Goal: Task Accomplishment & Management: Use online tool/utility

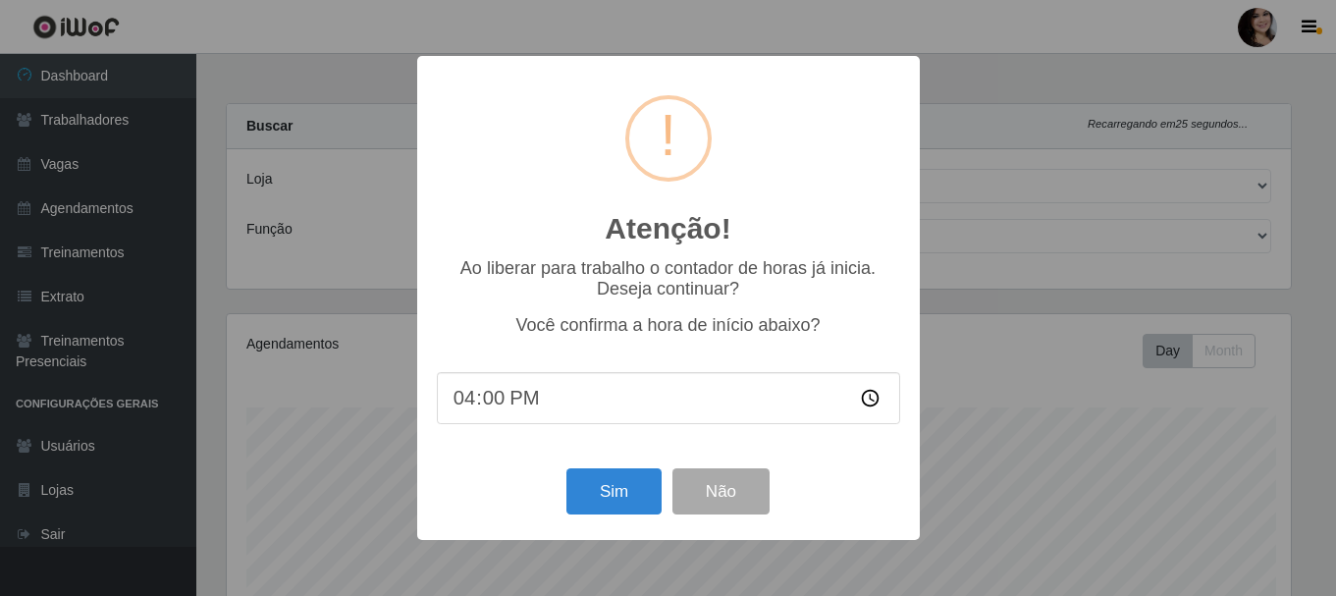
select select "399"
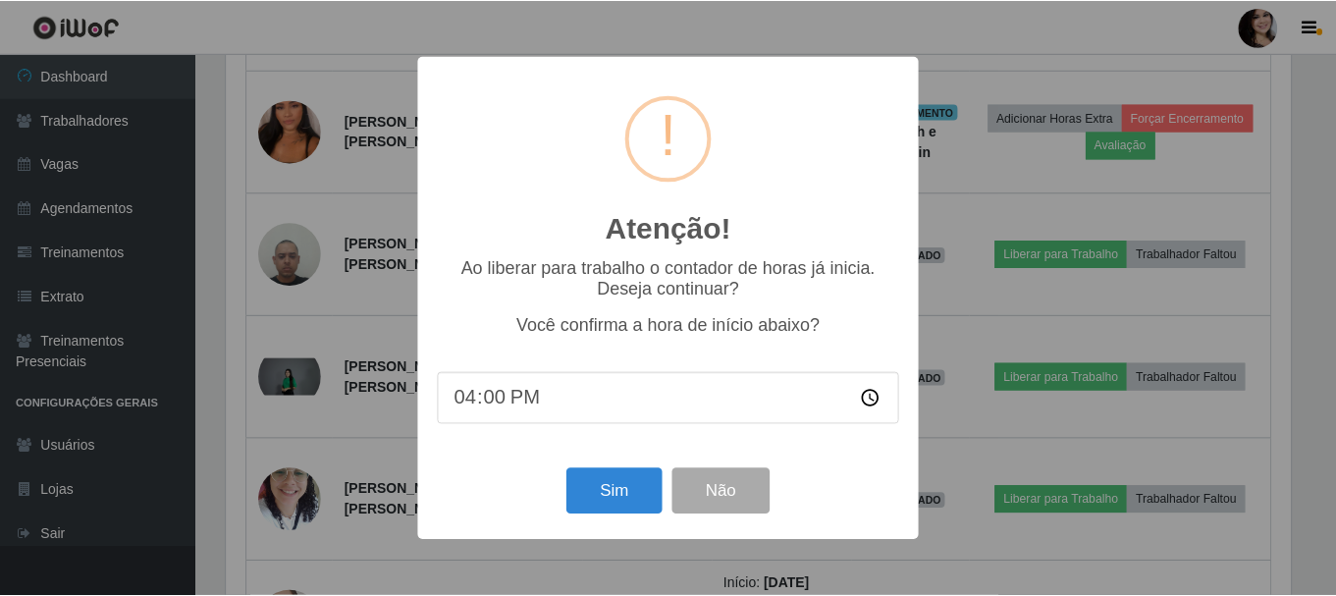
scroll to position [407, 1069]
click at [624, 496] on button "Sim" at bounding box center [615, 491] width 95 height 46
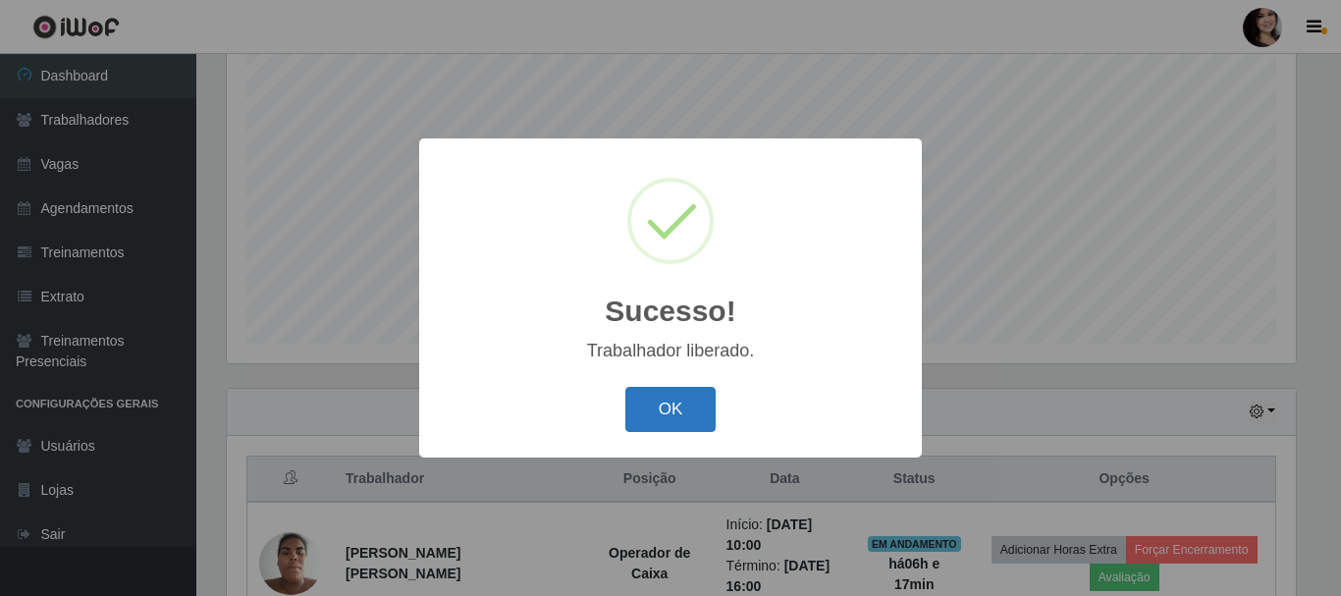
click at [667, 412] on button "OK" at bounding box center [670, 410] width 91 height 46
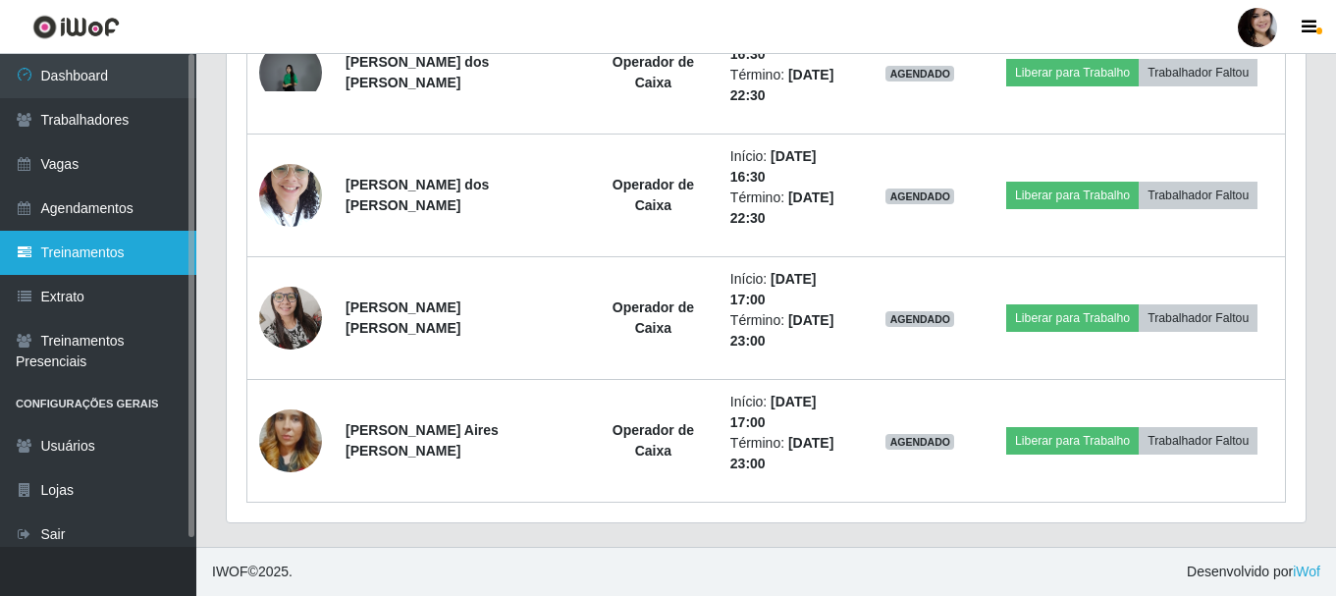
scroll to position [825, 0]
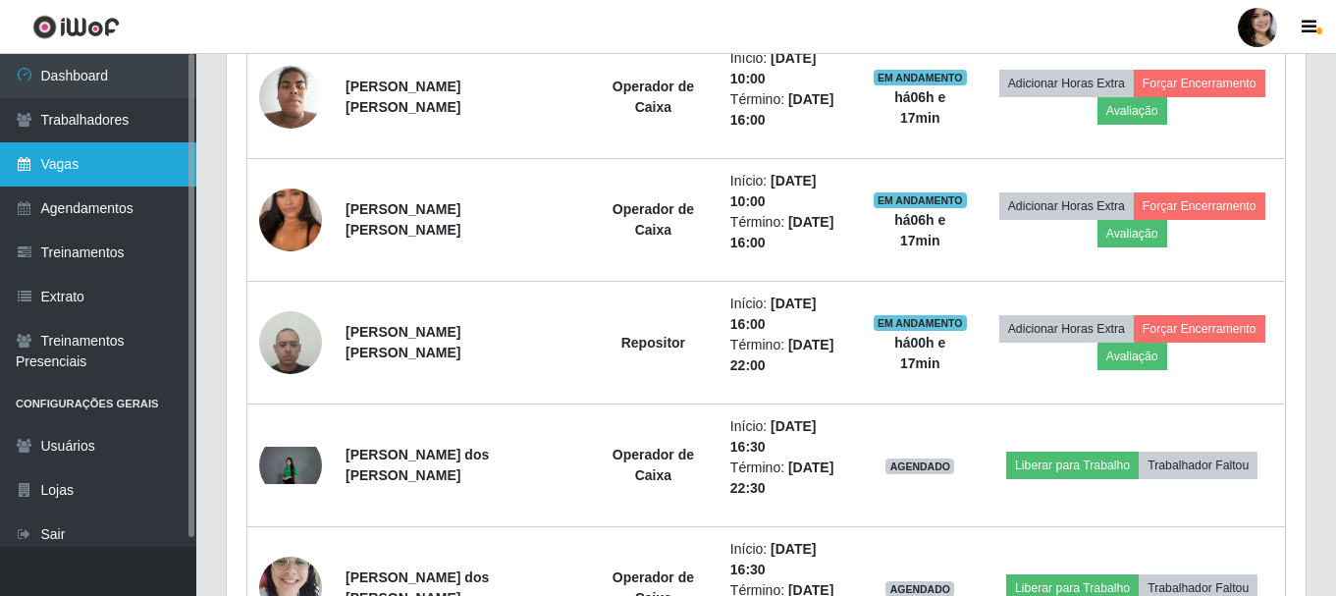
click at [108, 155] on link "Vagas" at bounding box center [98, 164] width 196 height 44
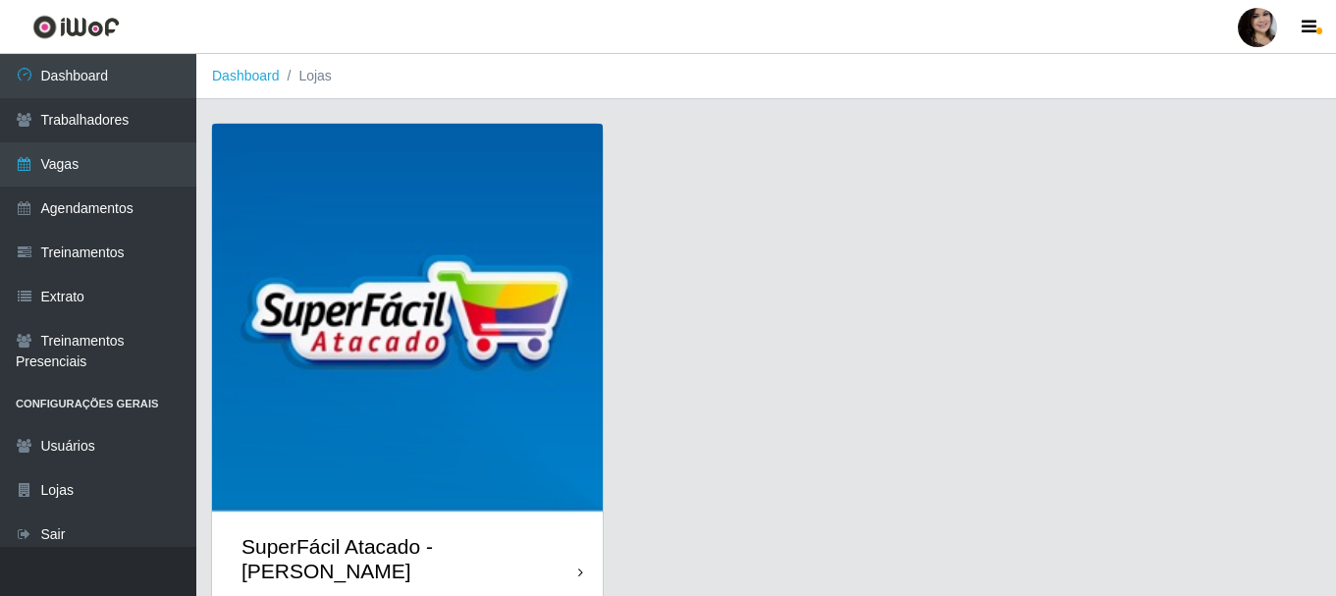
click at [487, 201] on img at bounding box center [407, 319] width 391 height 391
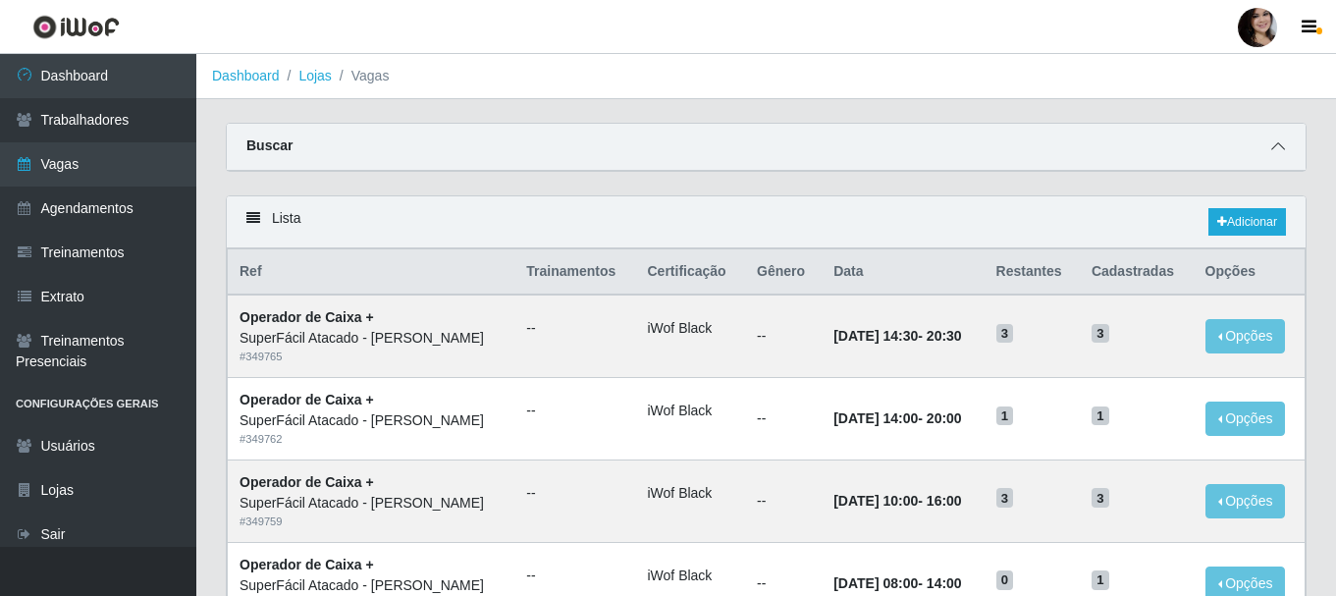
click at [1276, 148] on icon at bounding box center [1278, 146] width 14 height 14
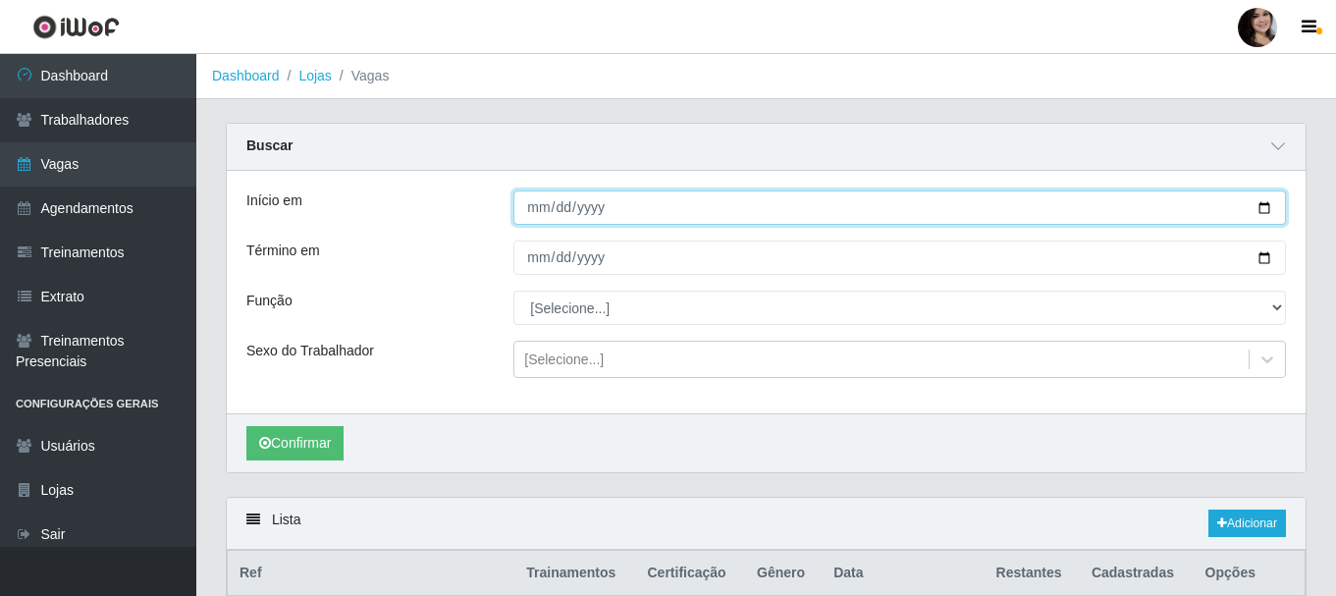
click at [1267, 213] on input "Início em" at bounding box center [899, 207] width 773 height 34
type input "[DATE]"
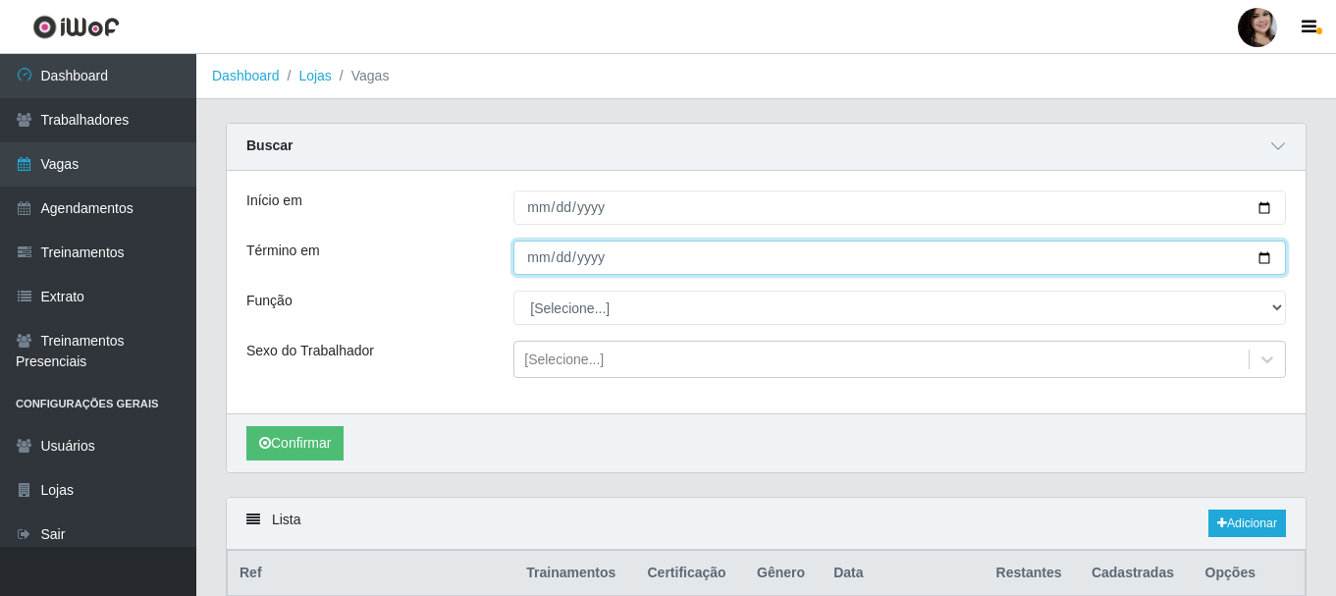
click at [1263, 257] on input "Término em" at bounding box center [899, 257] width 773 height 34
type input "[DATE]"
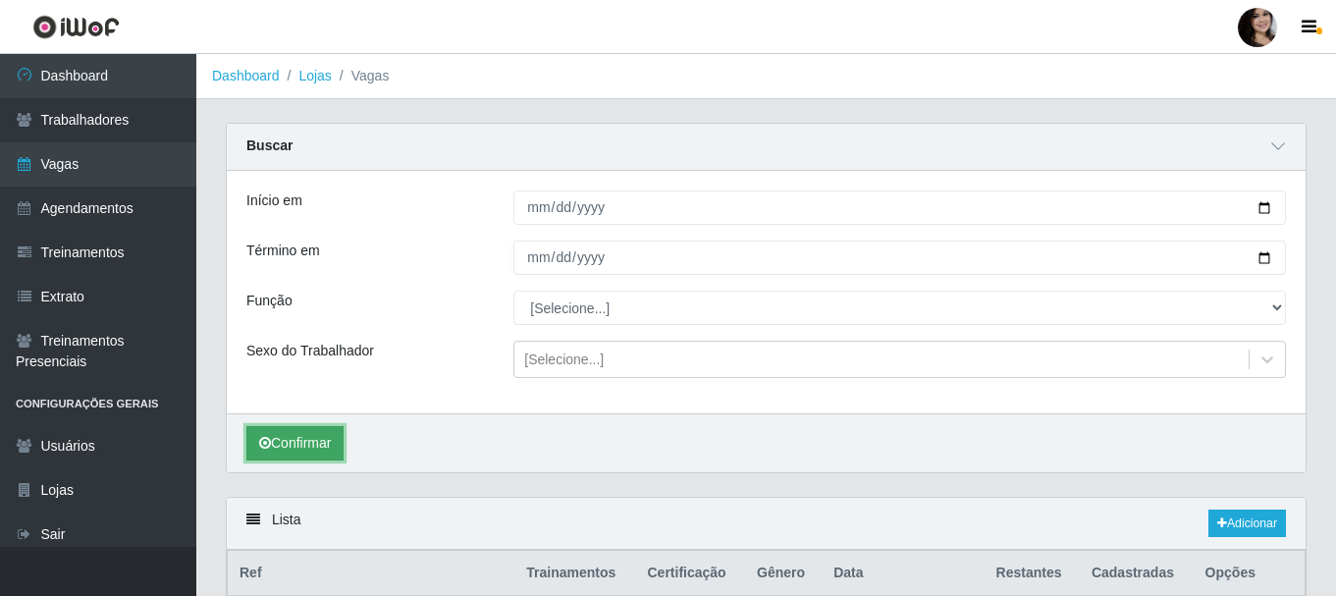
click at [325, 443] on button "Confirmar" at bounding box center [294, 443] width 97 height 34
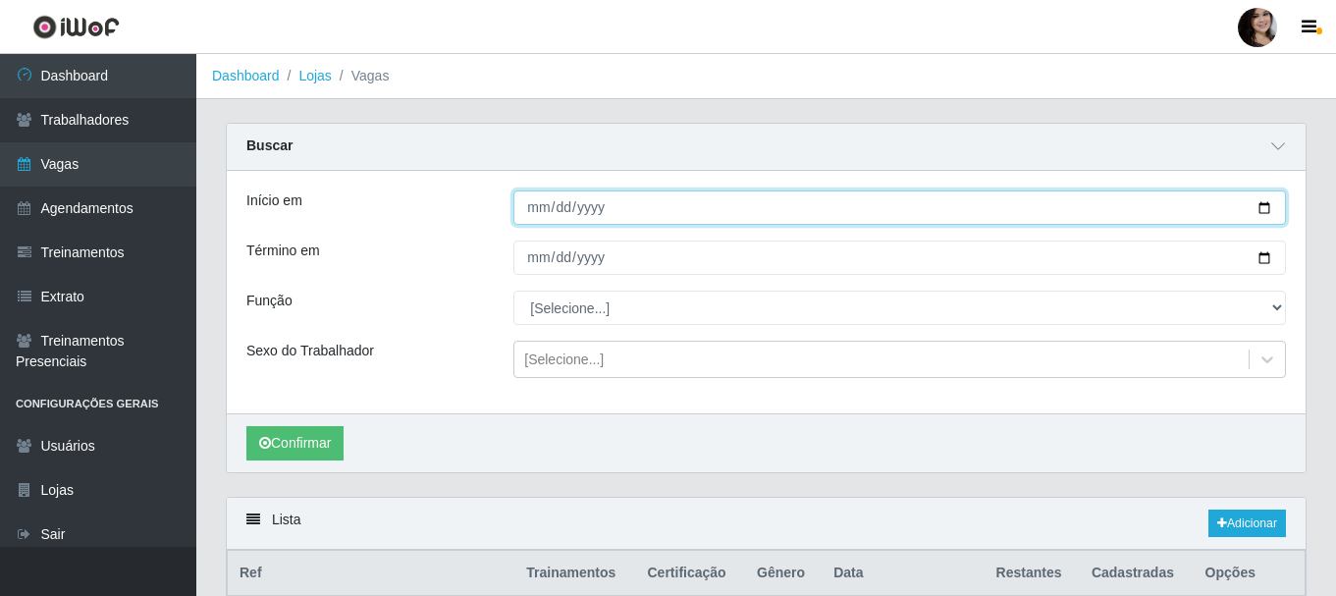
click at [1266, 215] on input "[DATE]" at bounding box center [899, 207] width 773 height 34
type input "[DATE]"
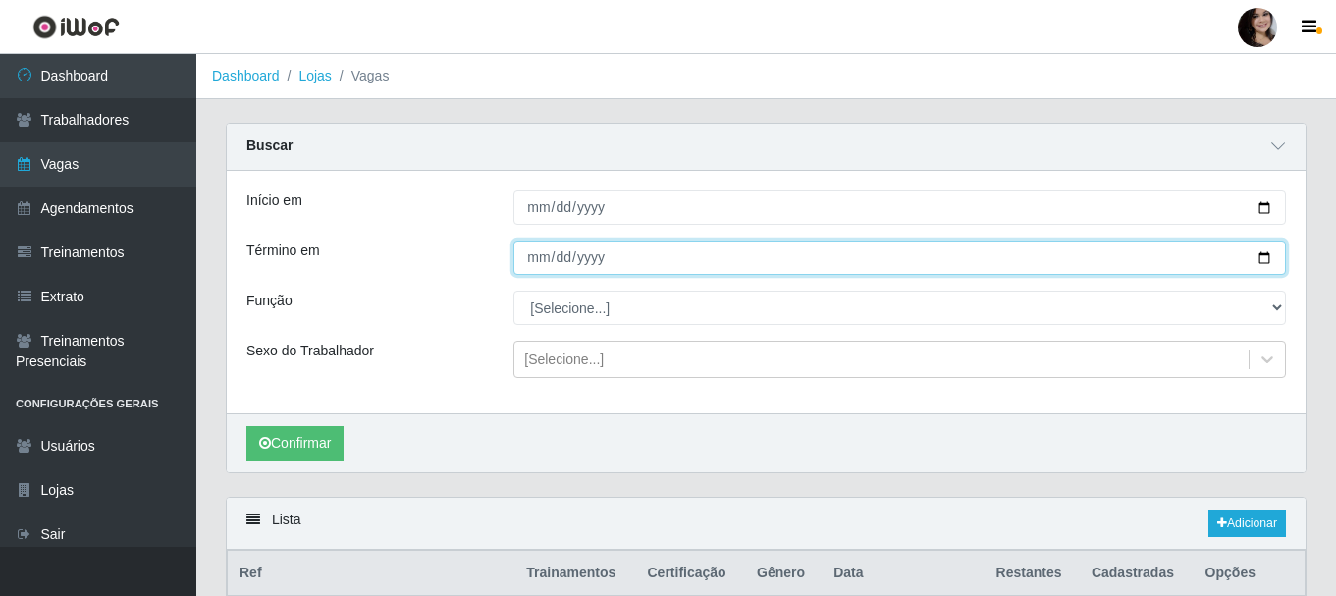
click at [1266, 257] on input "[DATE]" at bounding box center [899, 257] width 773 height 34
type input "[DATE]"
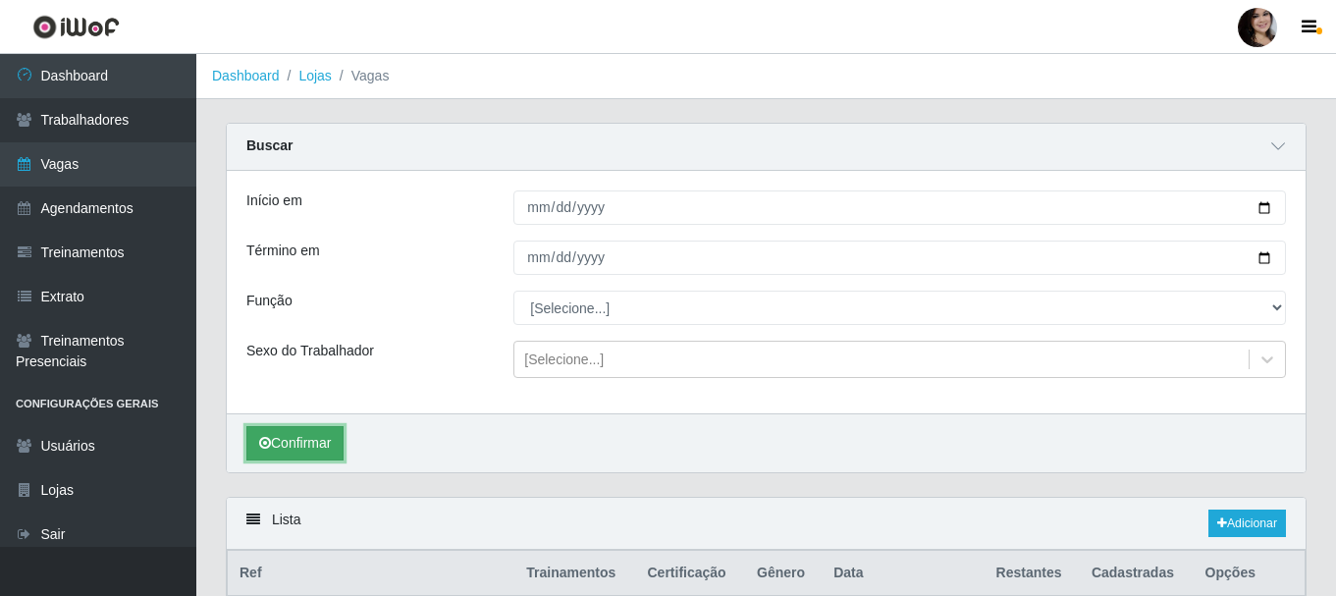
click at [335, 440] on button "Confirmar" at bounding box center [294, 443] width 97 height 34
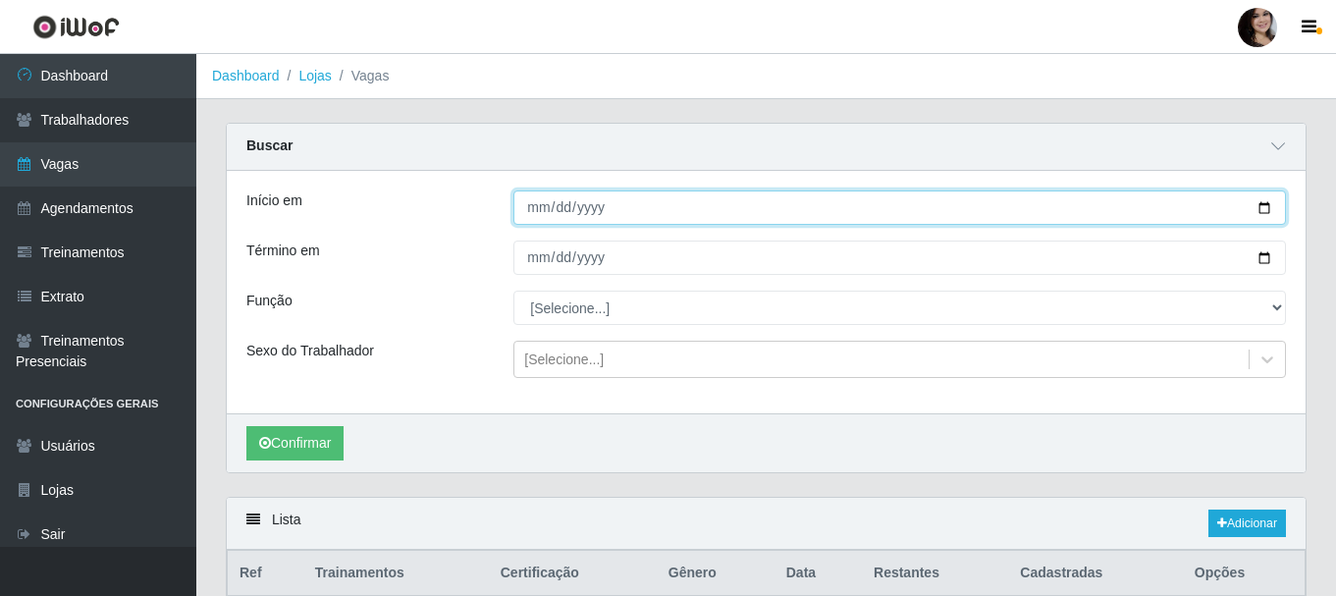
click at [1258, 211] on input "[DATE]" at bounding box center [899, 207] width 773 height 34
type input "[DATE]"
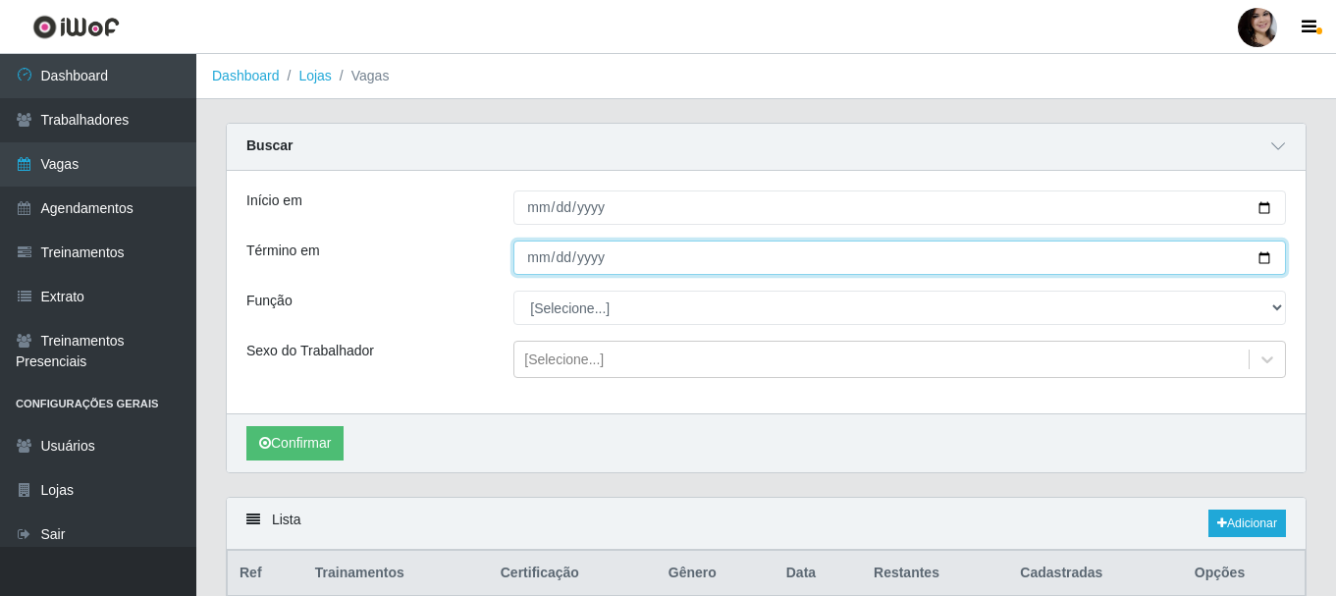
click at [1273, 259] on input "[DATE]" at bounding box center [899, 257] width 773 height 34
click at [1265, 263] on input "[DATE]" at bounding box center [899, 257] width 773 height 34
type input "[DATE]"
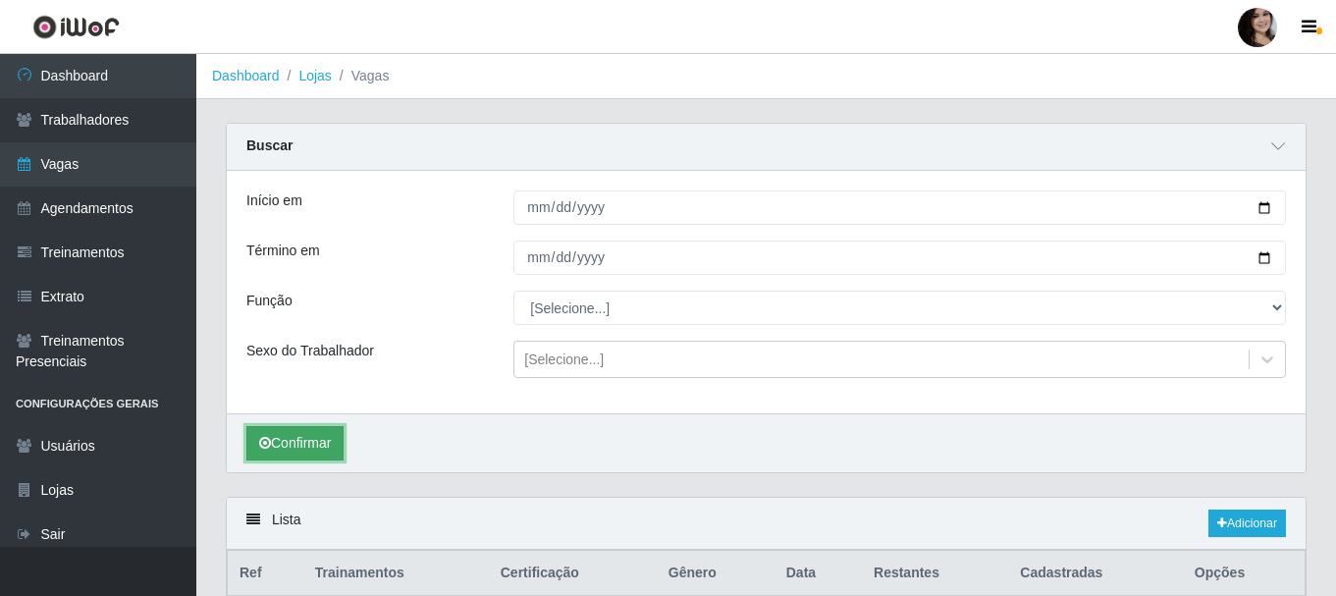
click at [328, 436] on button "Confirmar" at bounding box center [294, 443] width 97 height 34
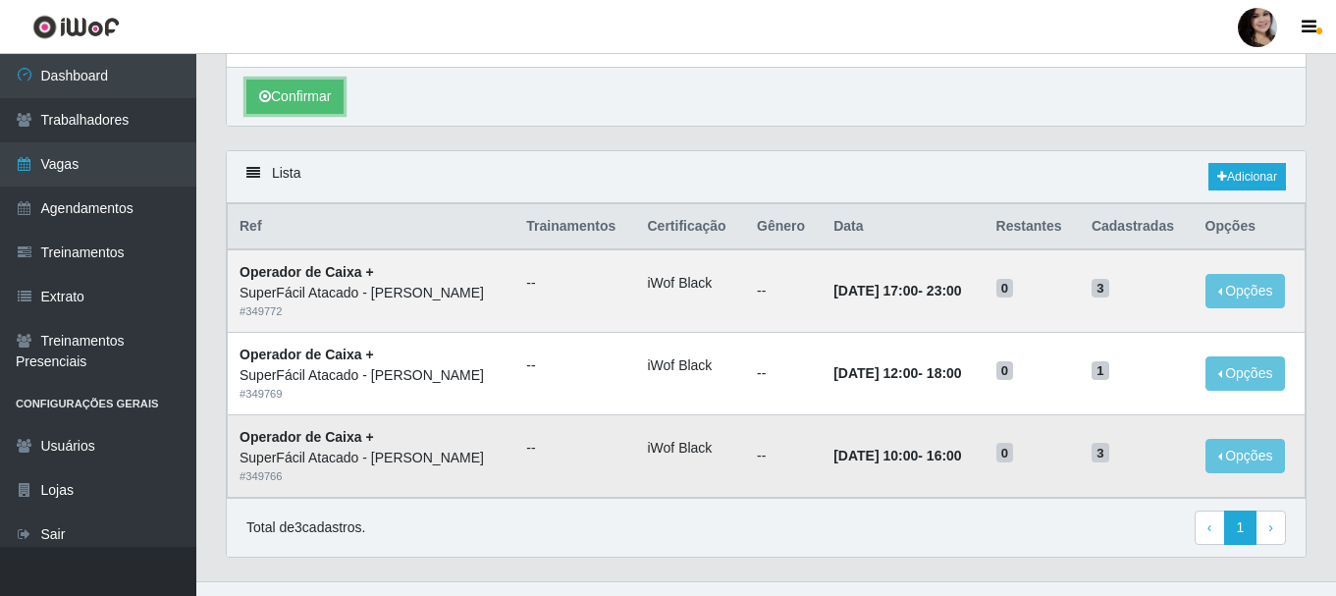
scroll to position [382, 0]
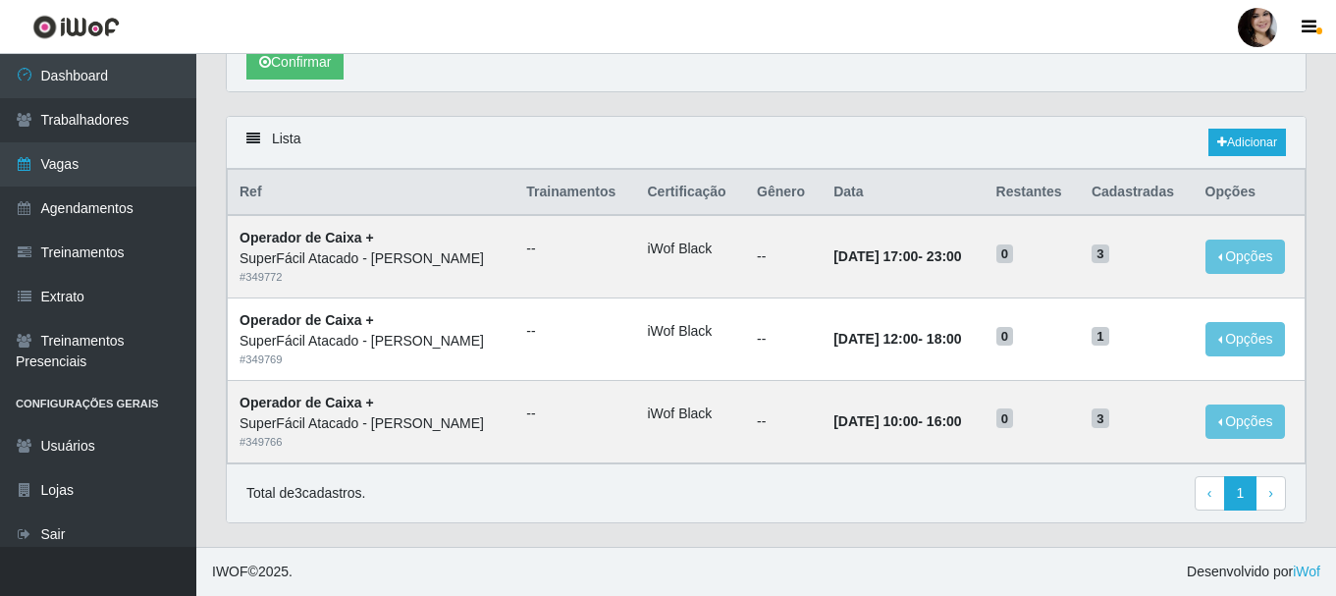
click at [878, 504] on div "Total de 3 cadastros. ‹ Previous 1 › Next" at bounding box center [765, 493] width 1039 height 35
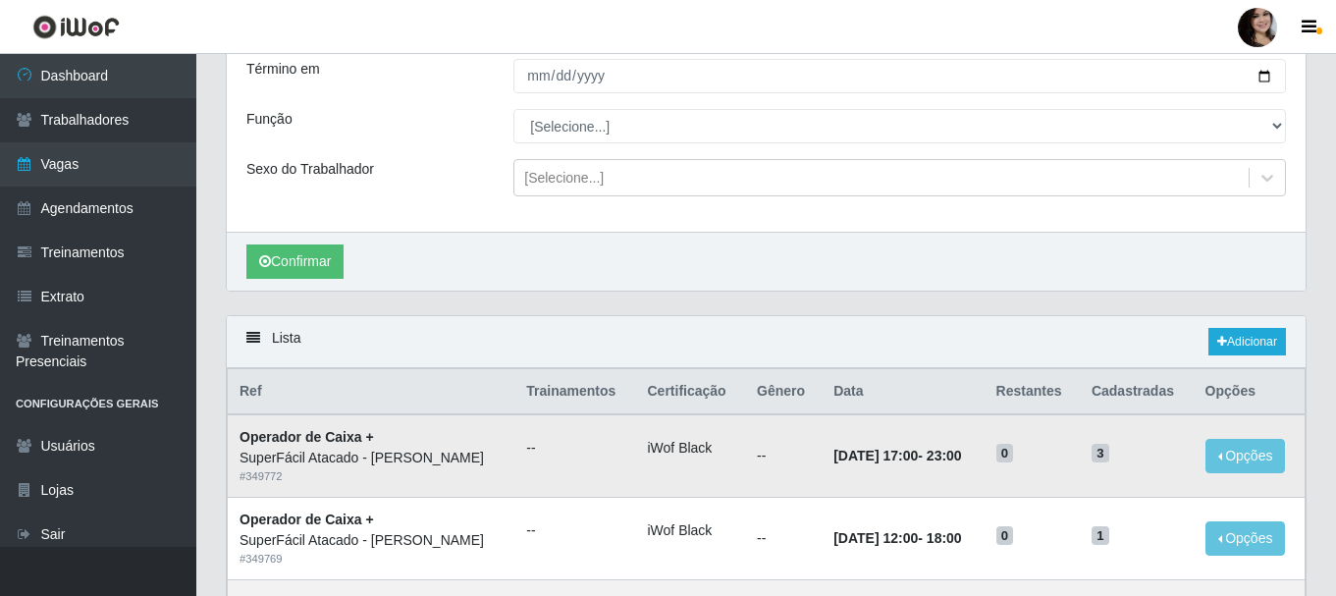
scroll to position [0, 0]
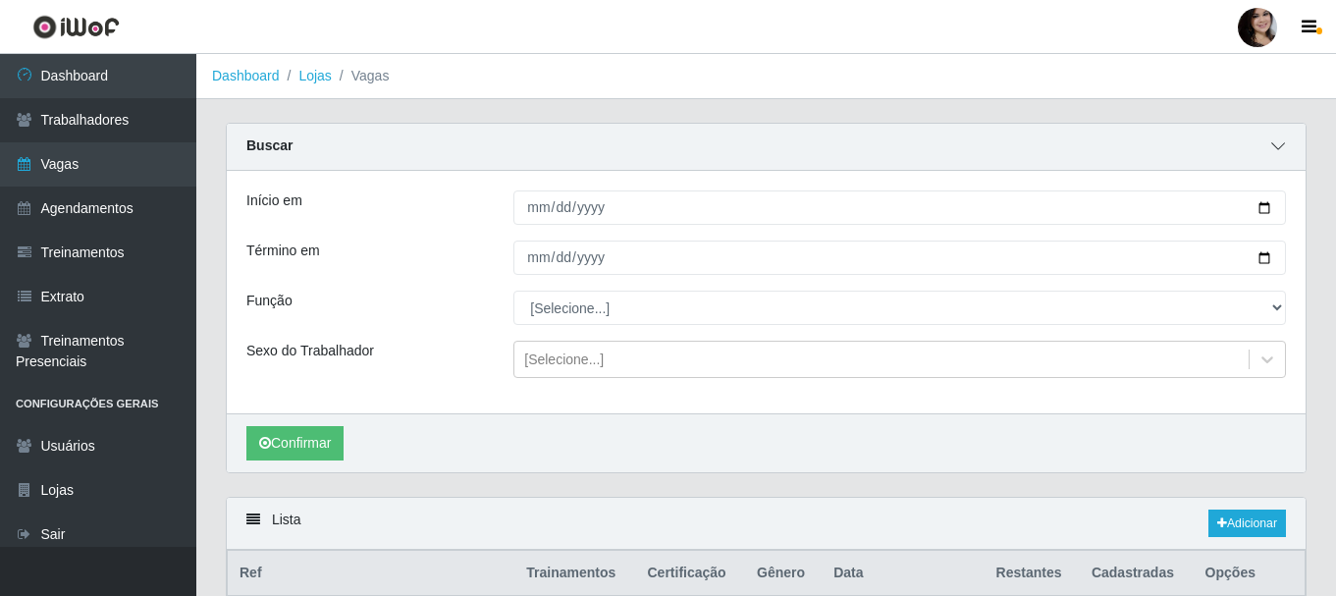
click at [1280, 151] on icon at bounding box center [1278, 146] width 14 height 14
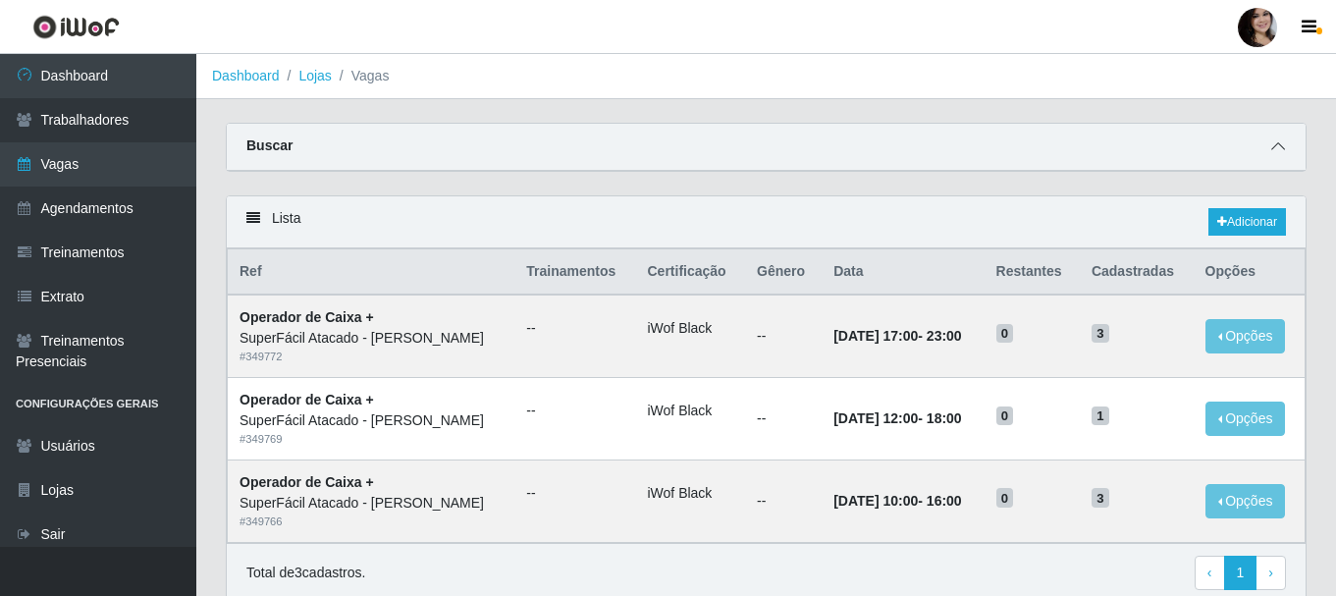
click at [1275, 150] on icon at bounding box center [1278, 146] width 14 height 14
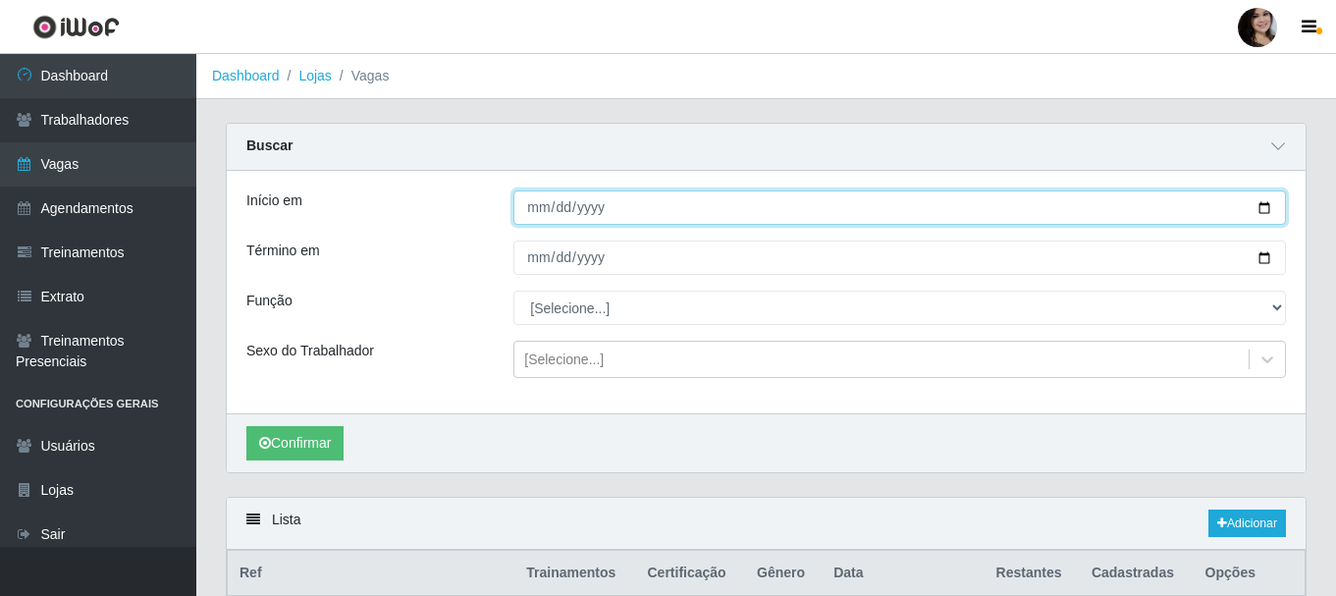
click at [1265, 206] on input "[DATE]" at bounding box center [899, 207] width 773 height 34
type input "[DATE]"
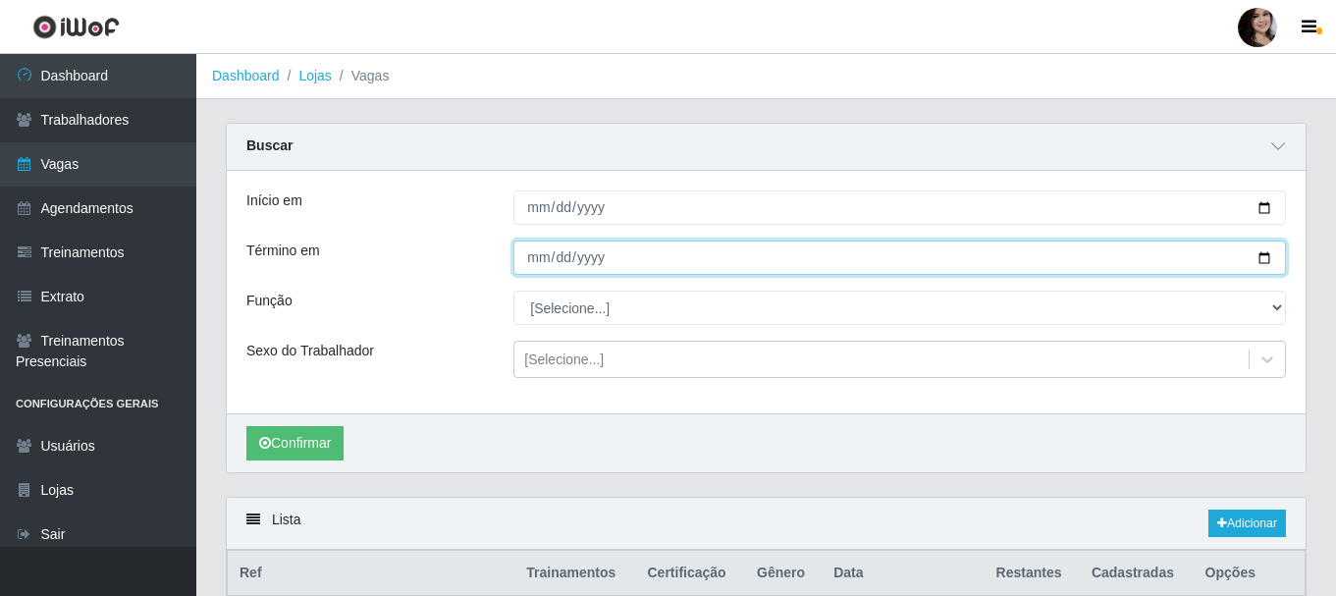
click at [1261, 256] on input "[DATE]" at bounding box center [899, 257] width 773 height 34
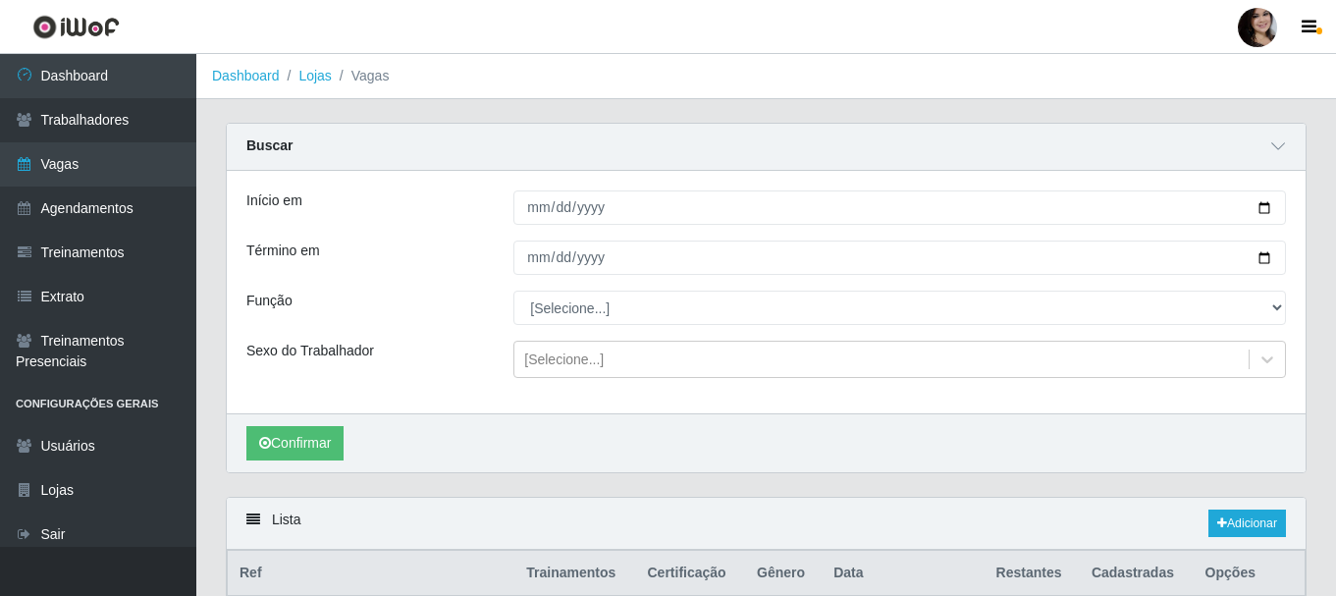
type input "[DATE]"
click at [1061, 142] on div "Buscar" at bounding box center [766, 147] width 1079 height 47
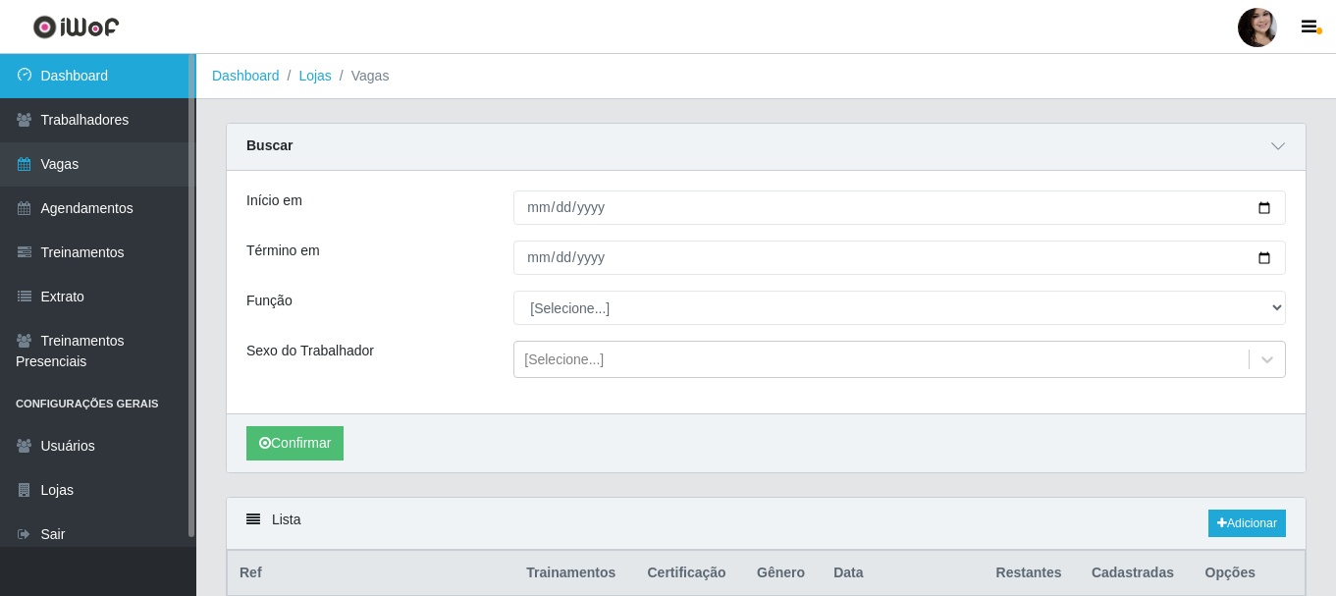
click at [68, 70] on link "Dashboard" at bounding box center [98, 76] width 196 height 44
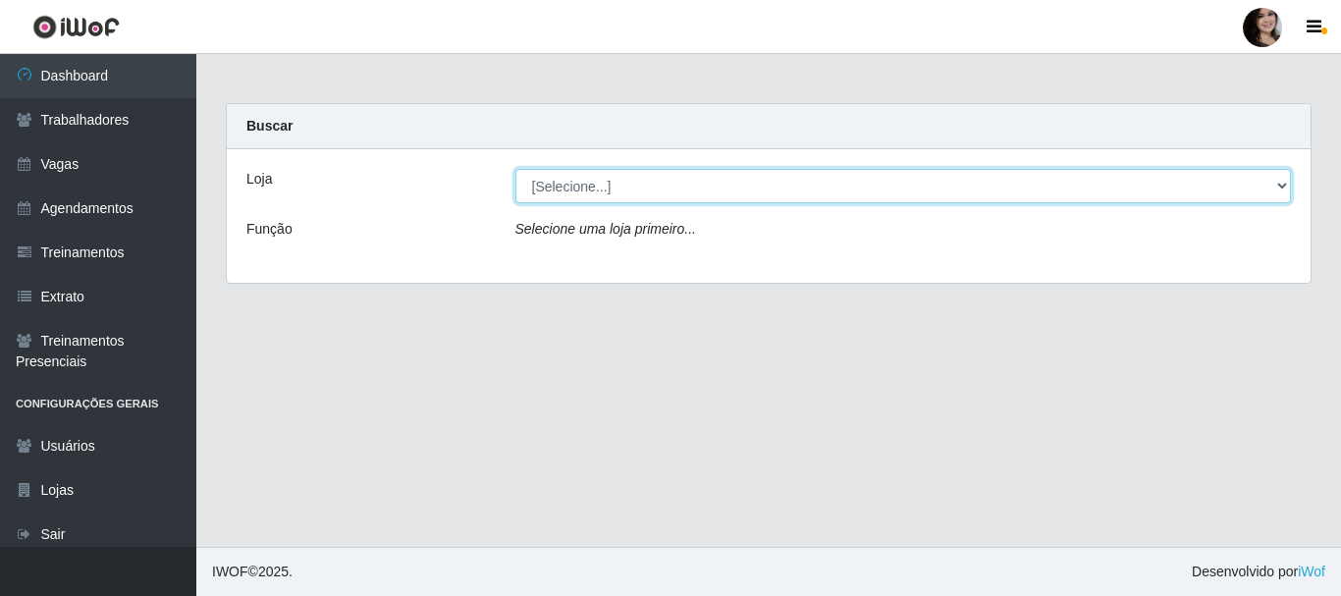
click at [689, 192] on select "[Selecione...] SuperFácil Atacado - [PERSON_NAME]" at bounding box center [903, 186] width 776 height 34
select select "399"
click at [515, 169] on select "[Selecione...] SuperFácil Atacado - [PERSON_NAME]" at bounding box center [903, 186] width 776 height 34
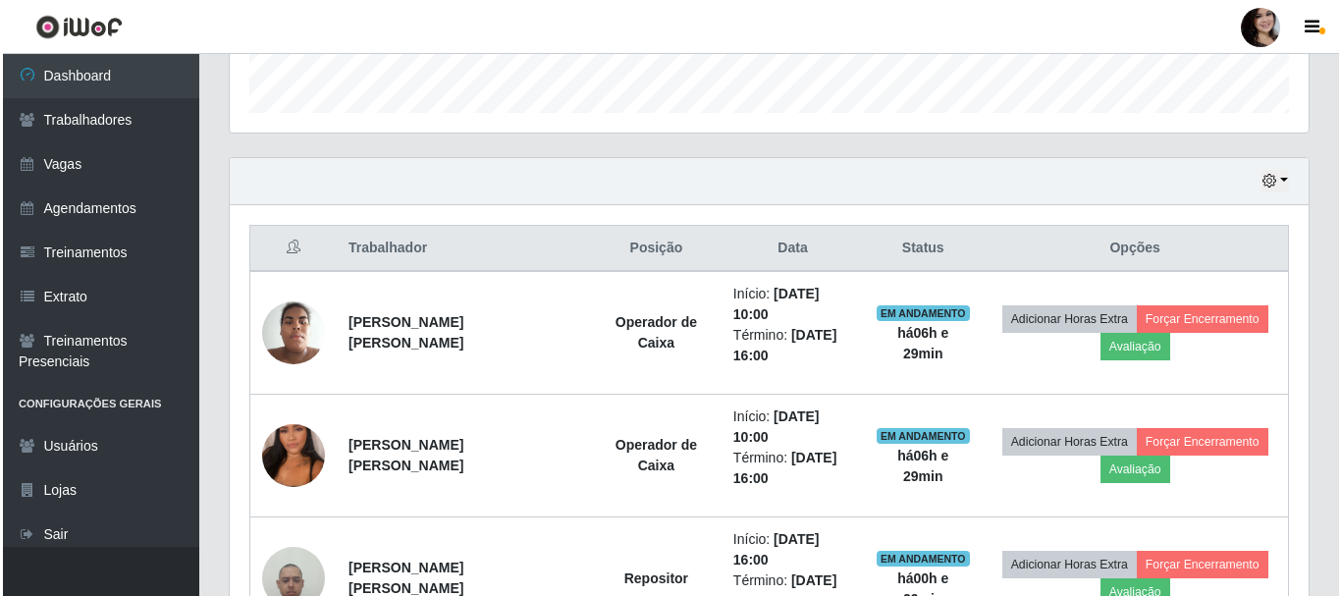
scroll to position [687, 0]
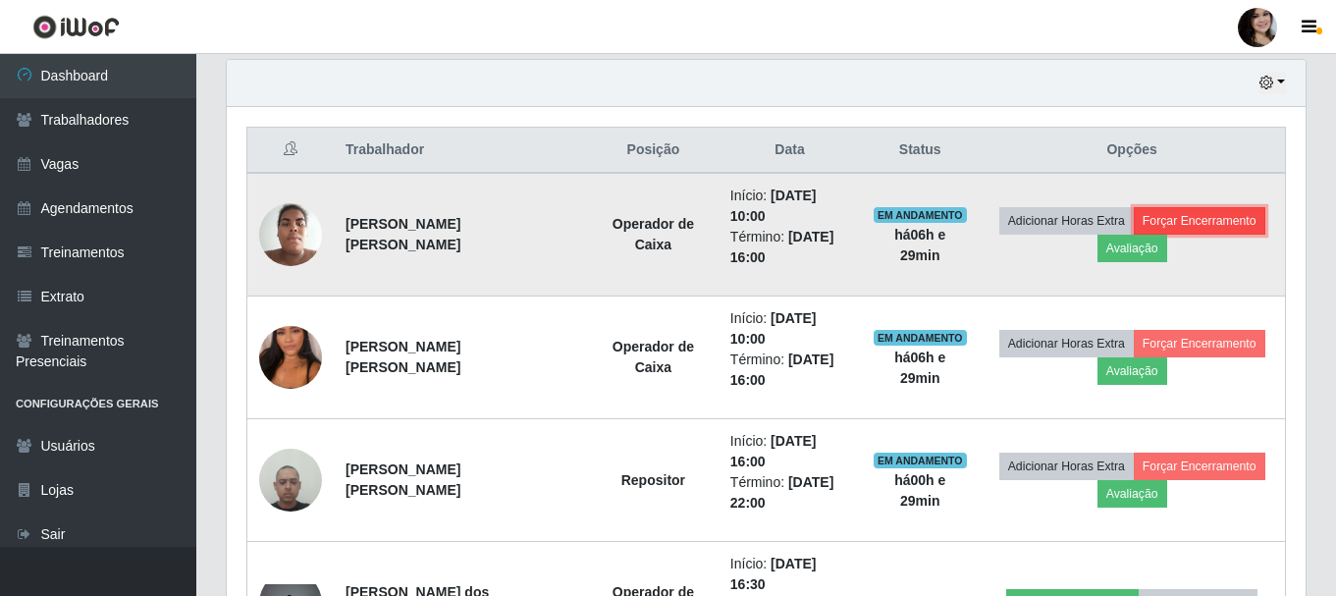
click at [1224, 226] on button "Forçar Encerramento" at bounding box center [1200, 220] width 132 height 27
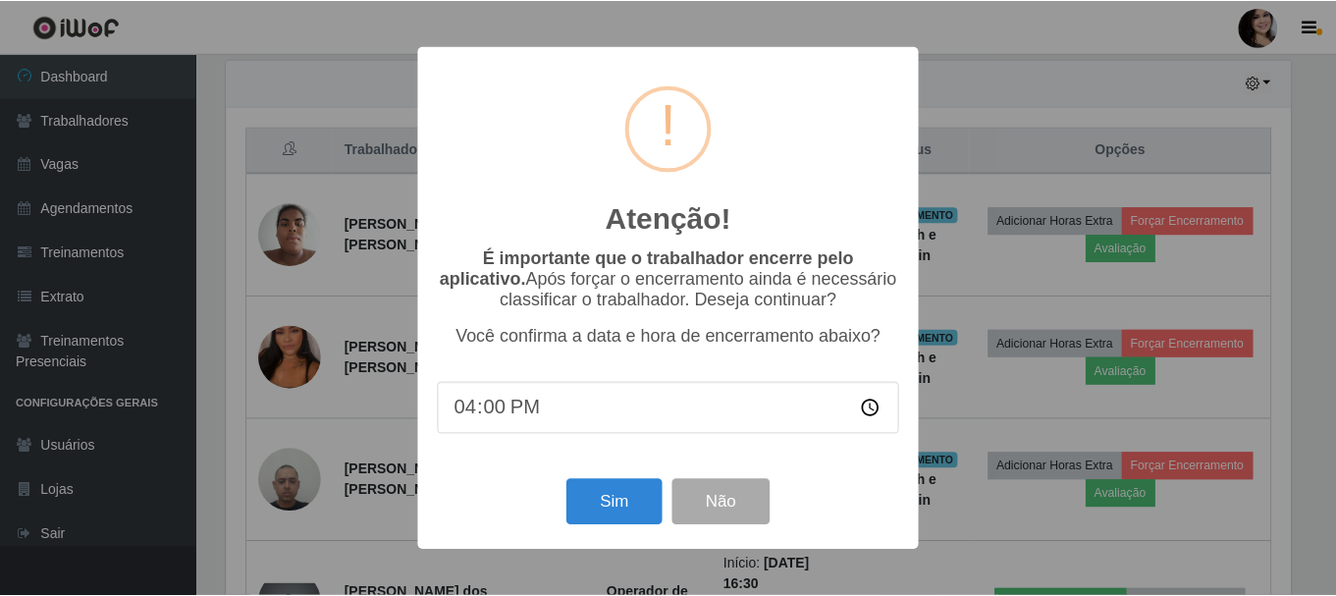
scroll to position [407, 1069]
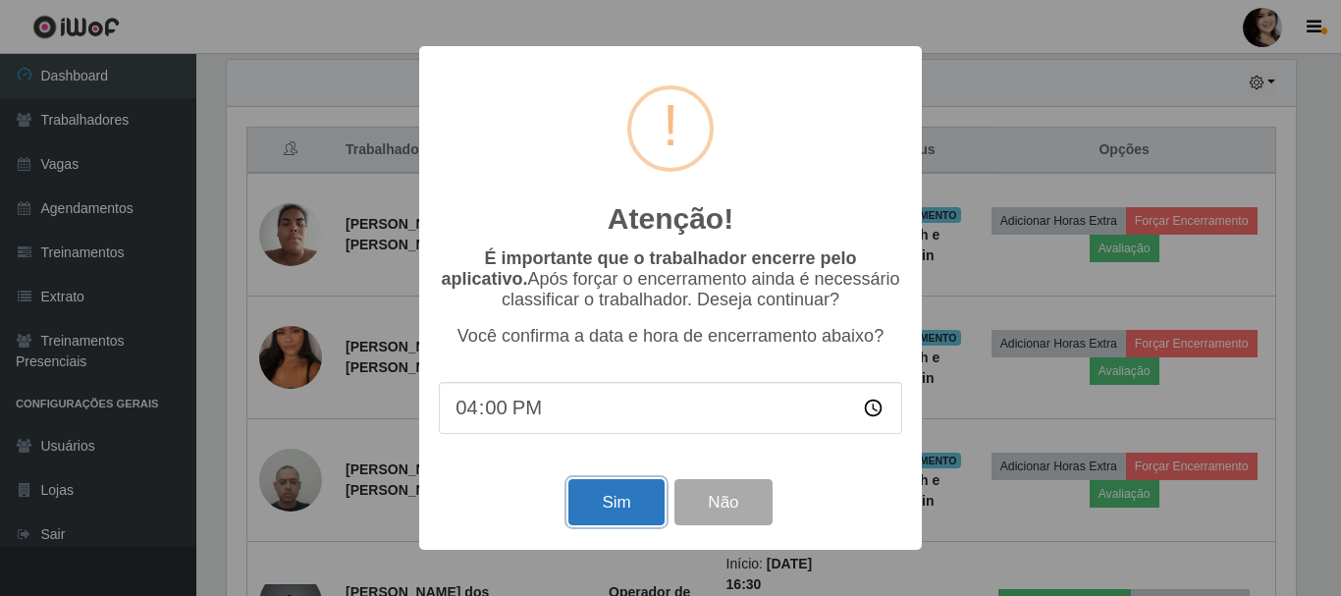
click at [625, 517] on button "Sim" at bounding box center [615, 502] width 95 height 46
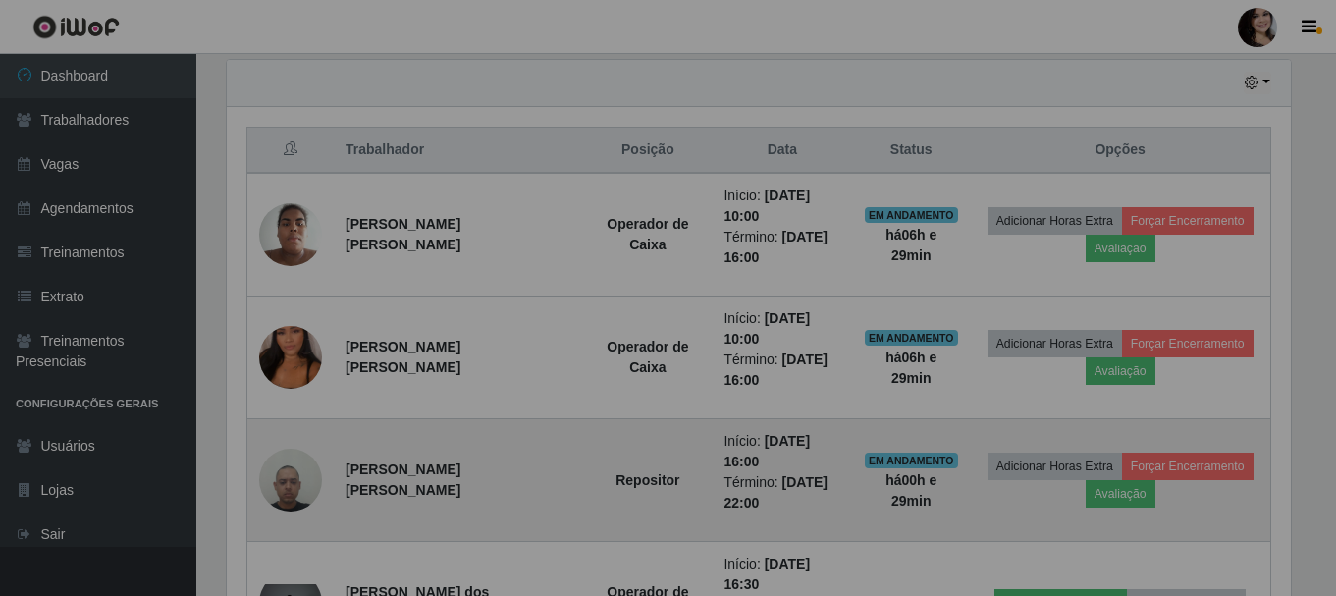
scroll to position [407, 1079]
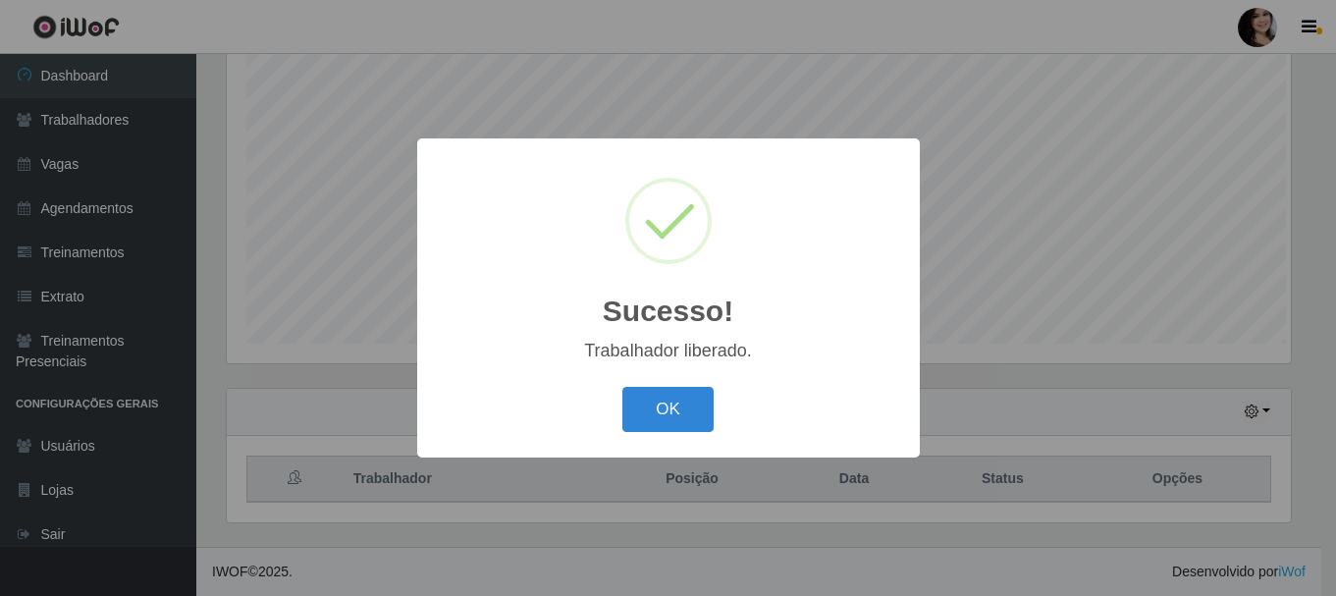
click at [622, 387] on button "OK" at bounding box center [667, 410] width 91 height 46
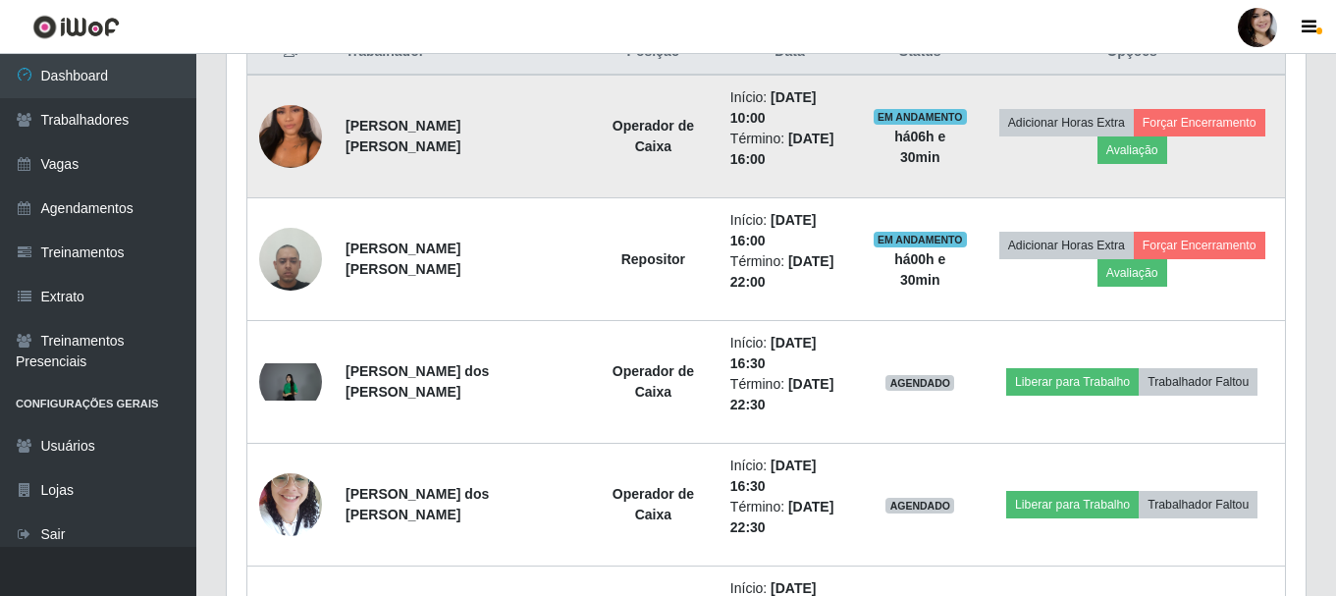
scroll to position [751, 0]
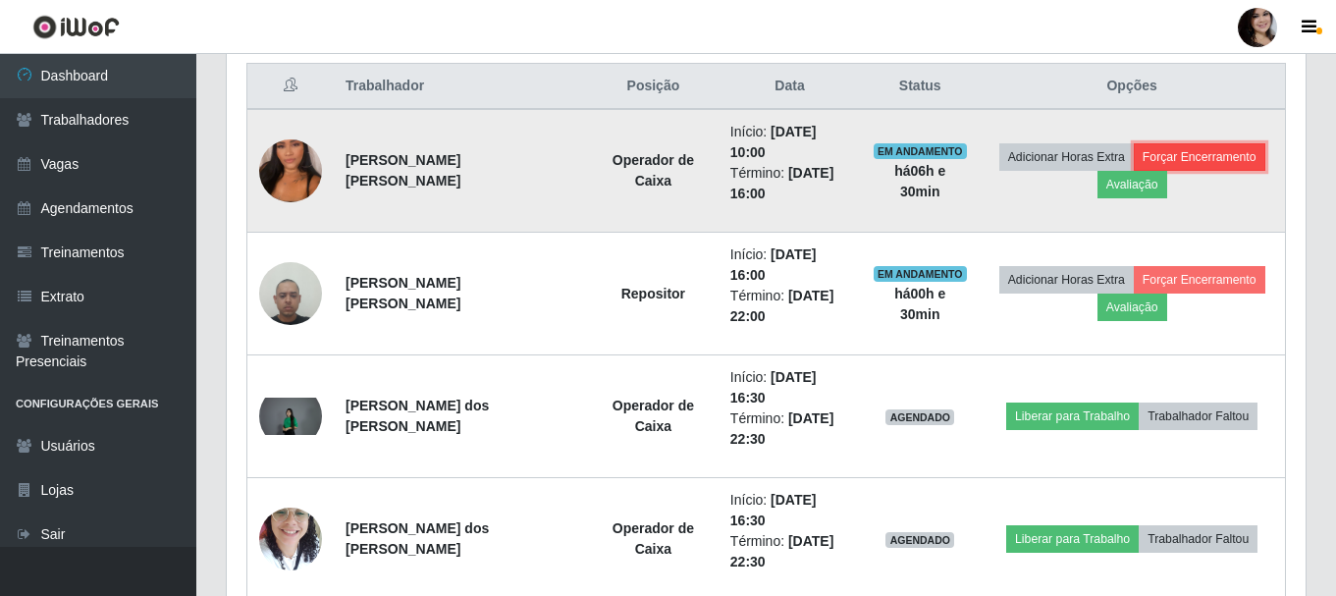
click at [1185, 149] on button "Forçar Encerramento" at bounding box center [1200, 156] width 132 height 27
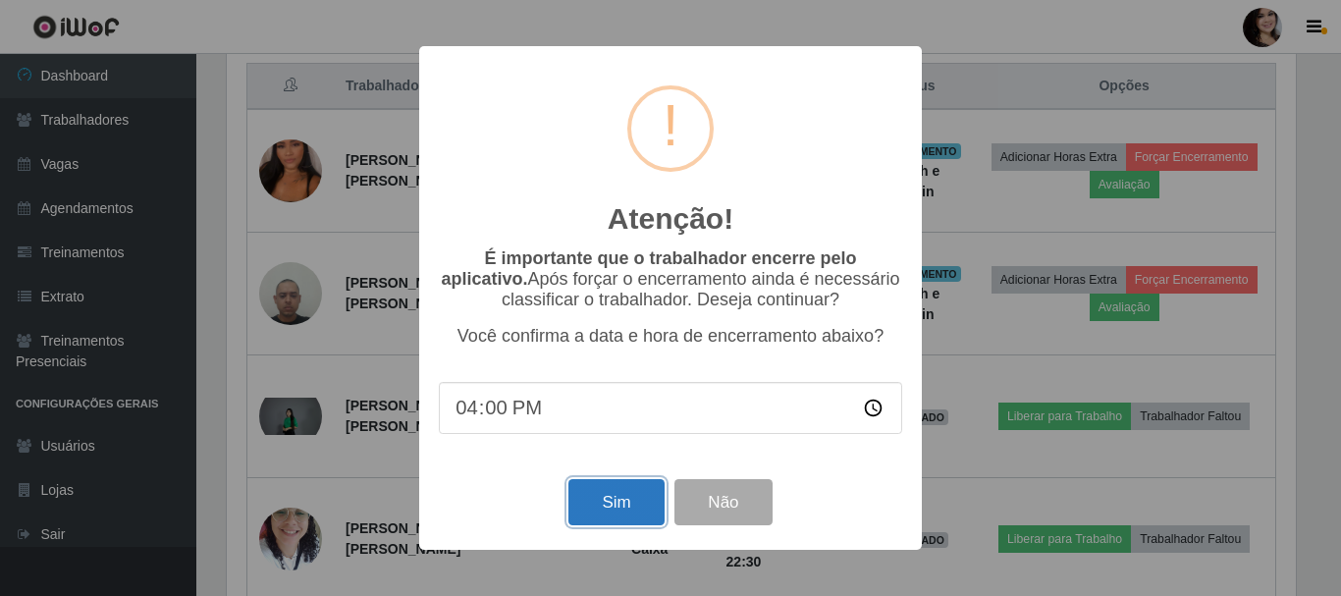
click at [602, 499] on button "Sim" at bounding box center [615, 502] width 95 height 46
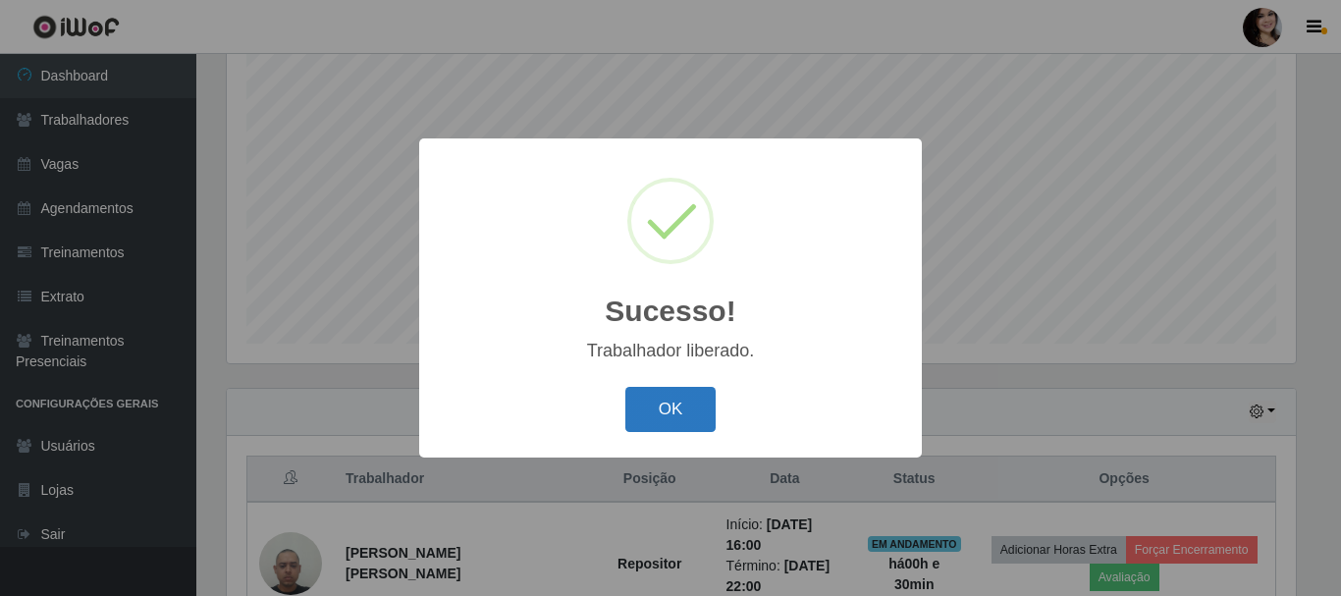
click at [658, 404] on button "OK" at bounding box center [670, 410] width 91 height 46
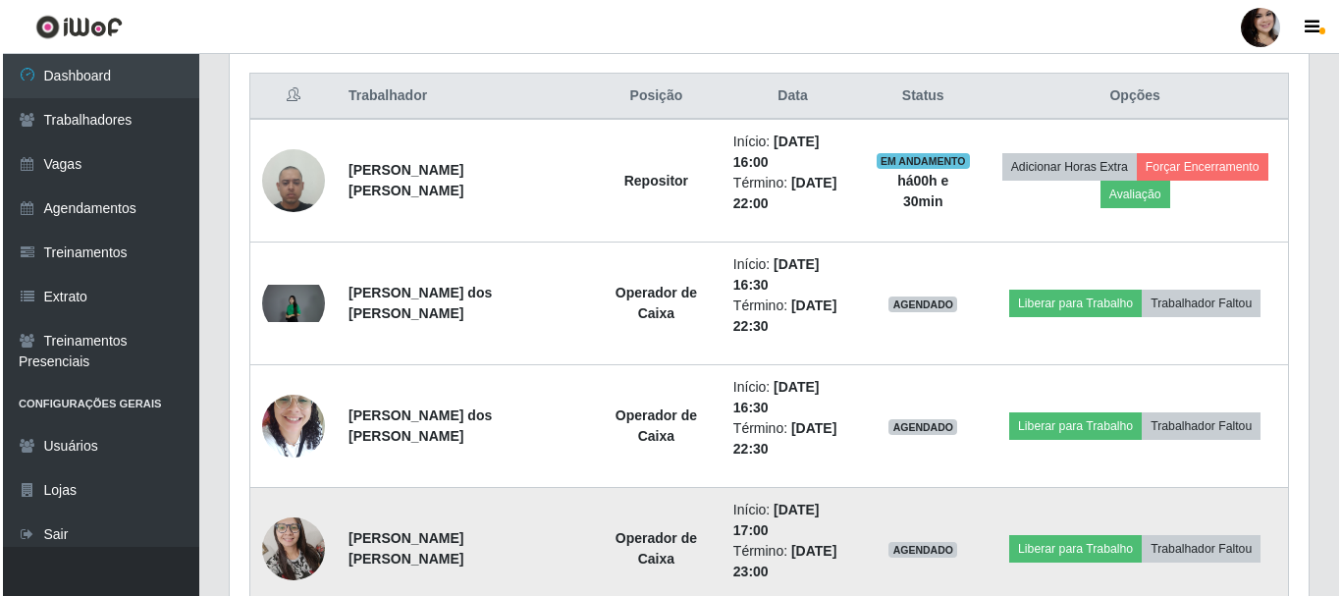
scroll to position [775, 0]
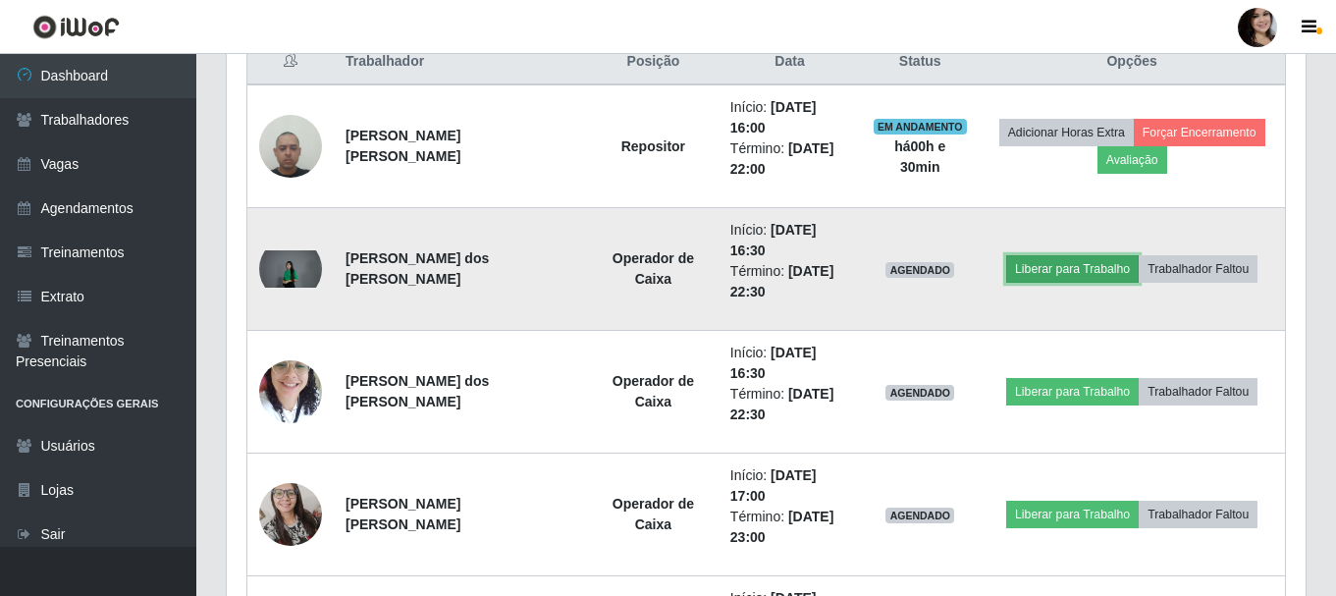
click at [1028, 263] on button "Liberar para Trabalho" at bounding box center [1072, 268] width 133 height 27
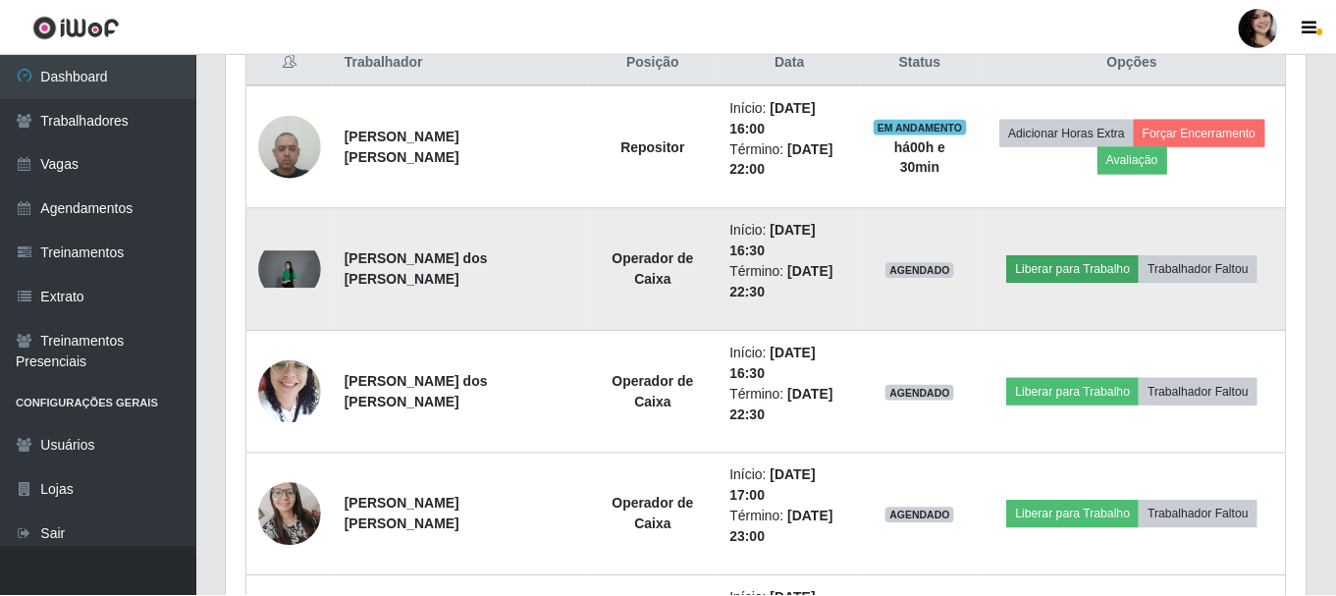
scroll to position [407, 1069]
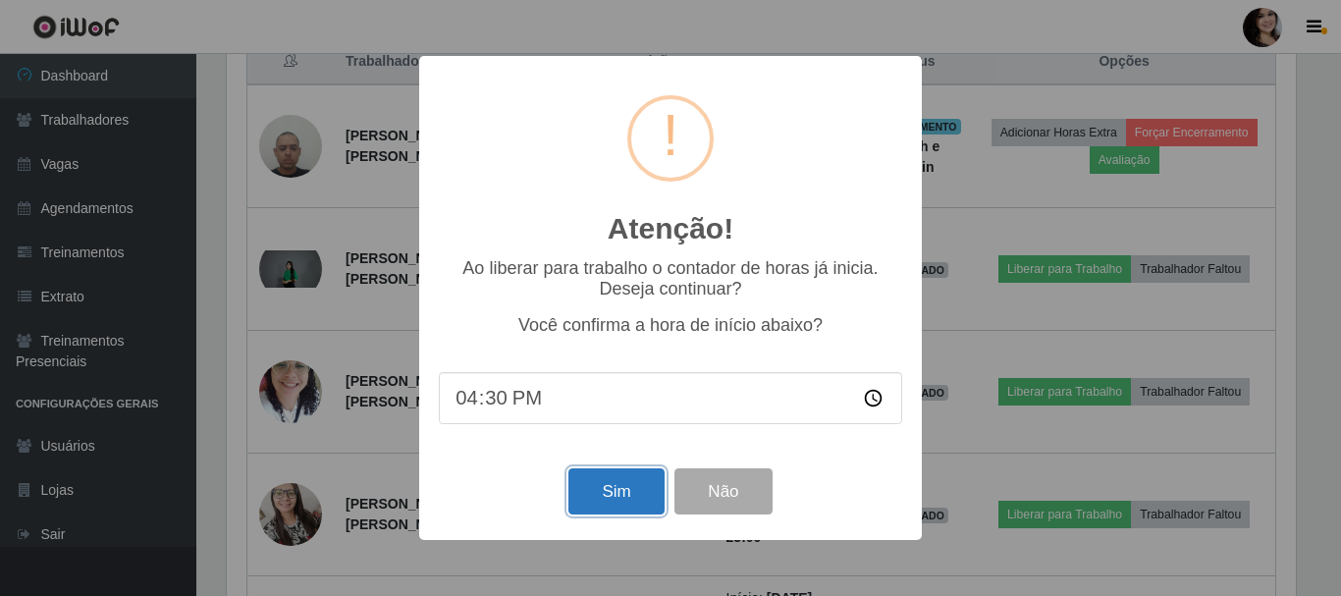
click at [631, 492] on button "Sim" at bounding box center [615, 491] width 95 height 46
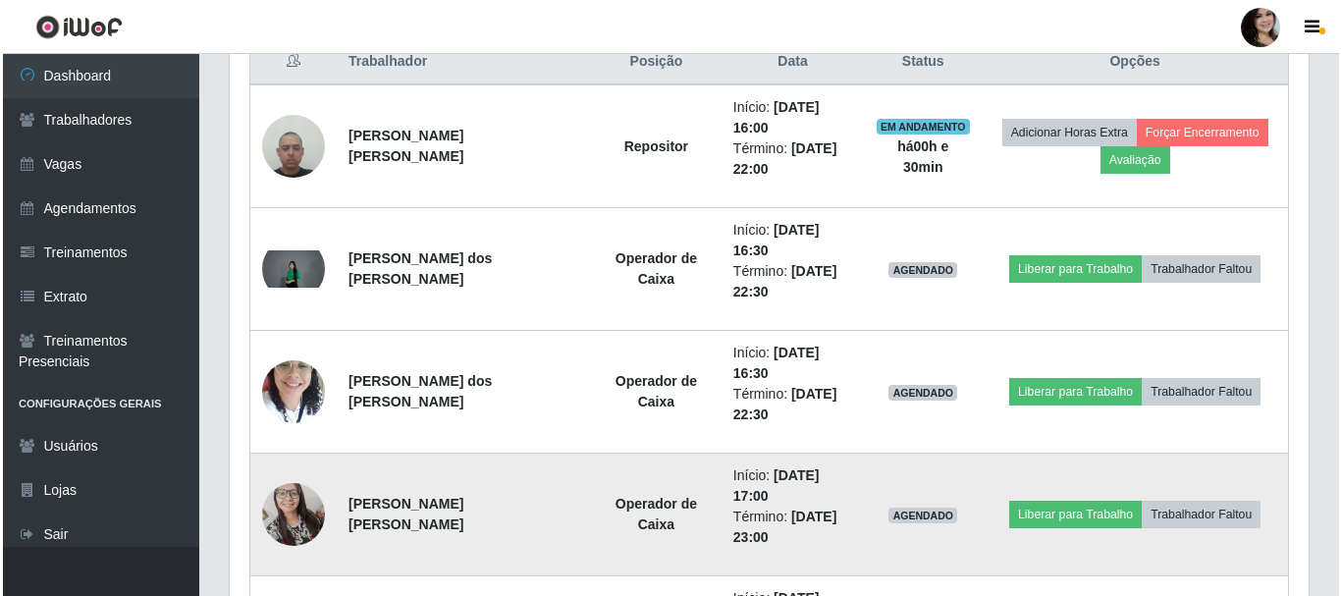
scroll to position [0, 0]
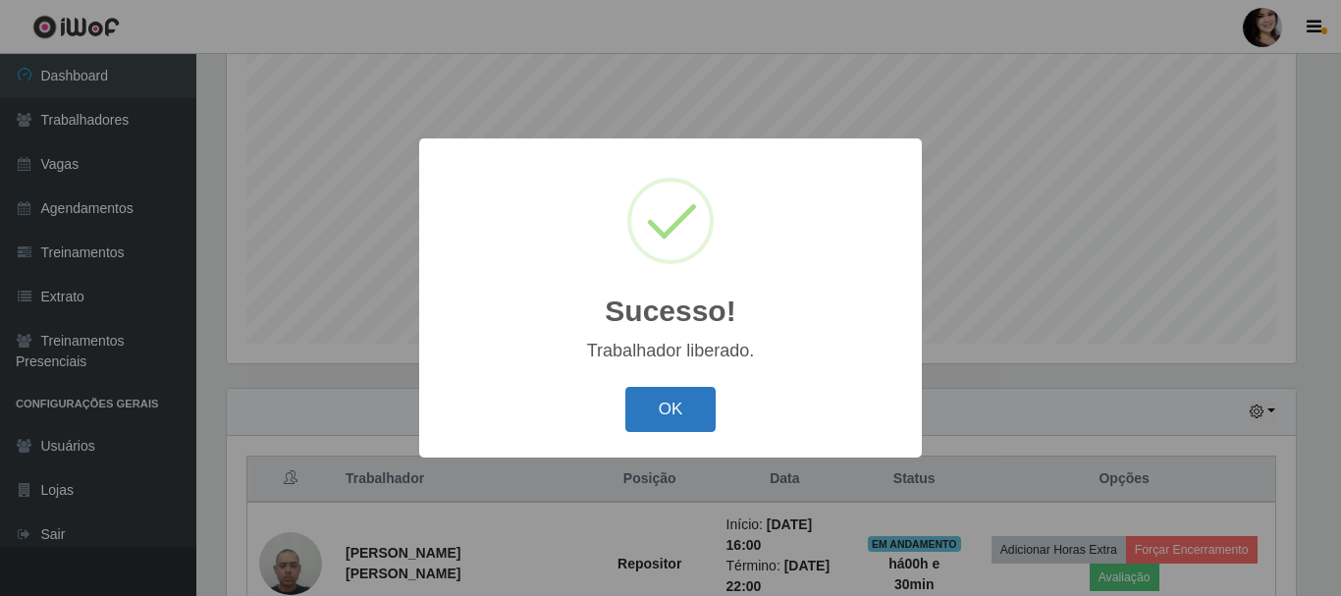
click at [676, 390] on button "OK" at bounding box center [670, 410] width 91 height 46
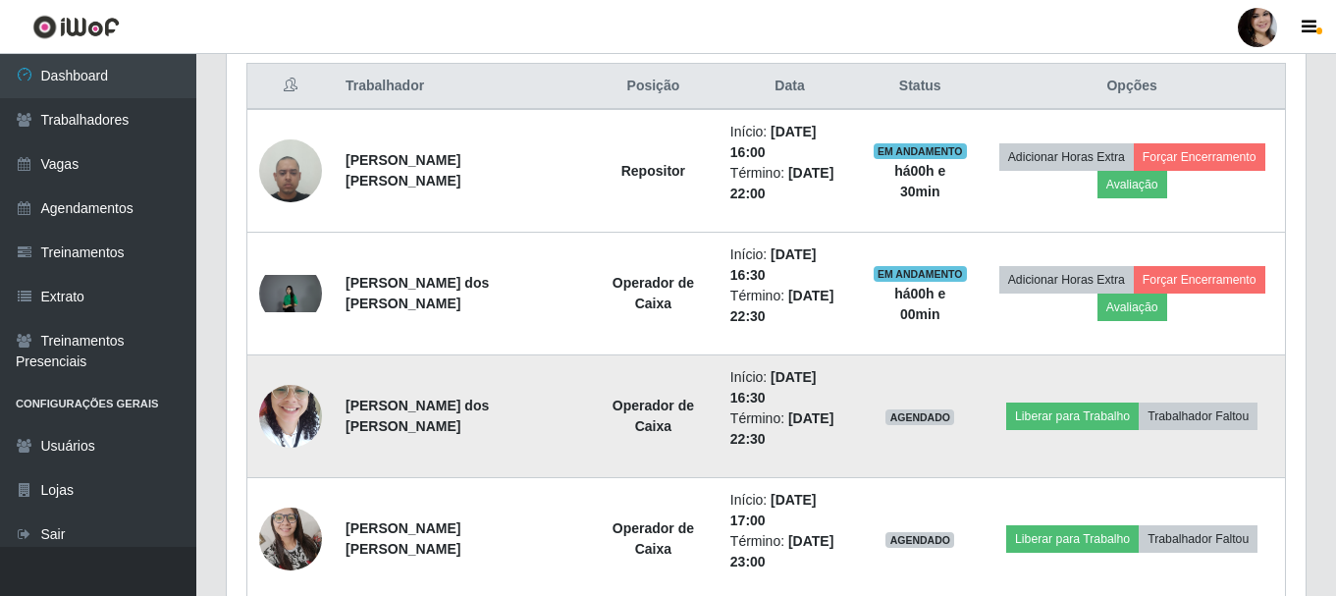
click at [301, 414] on img at bounding box center [290, 415] width 63 height 83
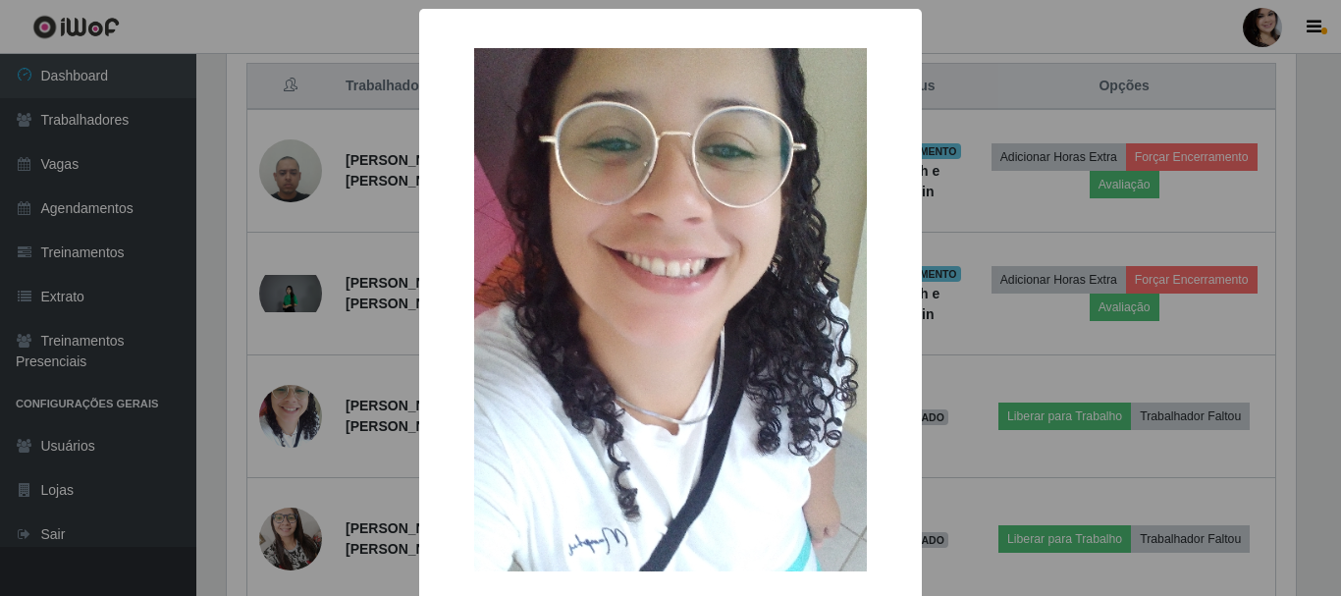
click at [825, 343] on img at bounding box center [670, 309] width 393 height 523
click at [926, 289] on div "× OK Cancel" at bounding box center [670, 298] width 1341 height 596
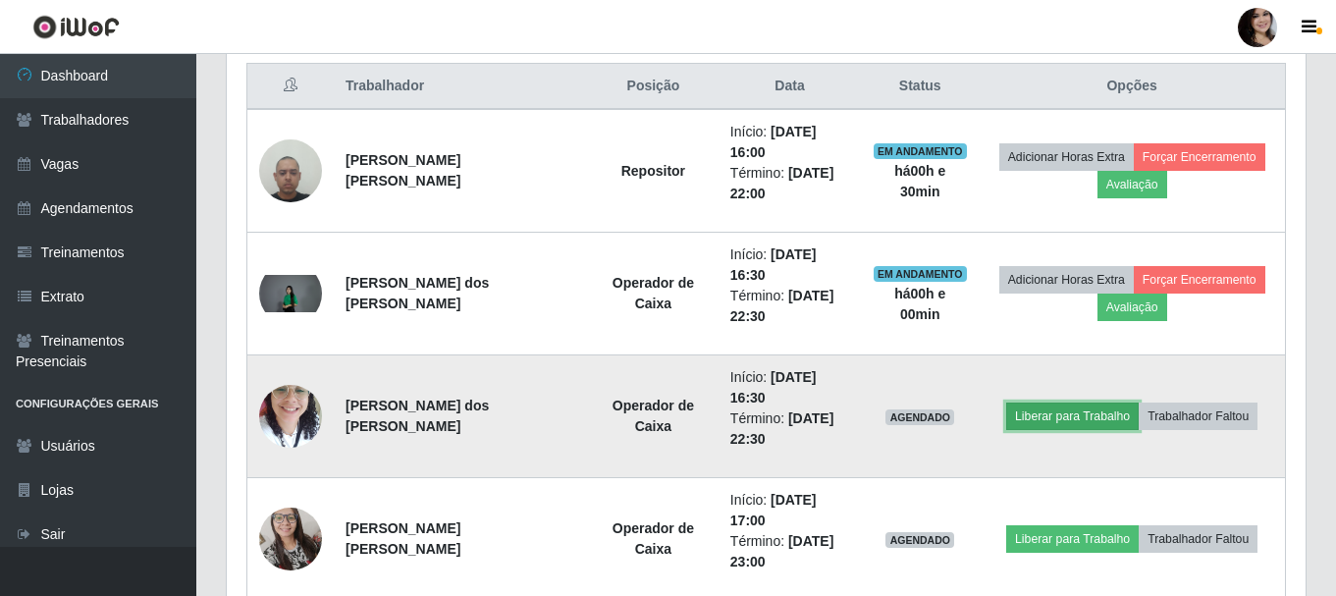
click at [1051, 421] on button "Liberar para Trabalho" at bounding box center [1072, 415] width 133 height 27
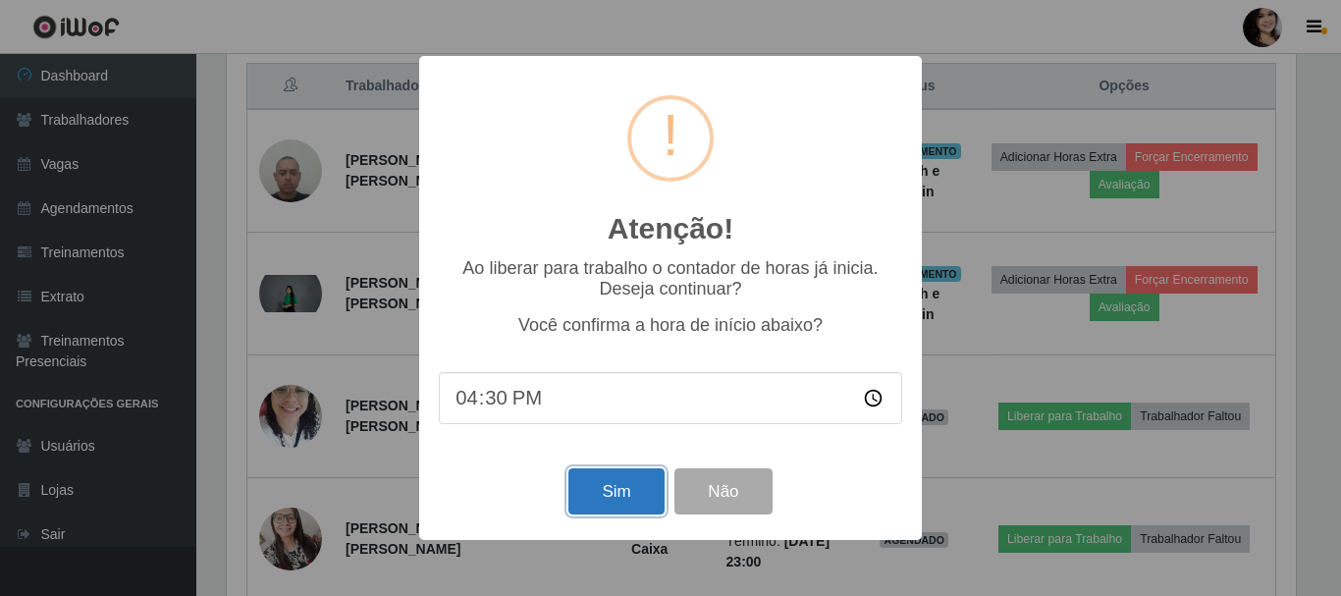
click at [628, 492] on button "Sim" at bounding box center [615, 491] width 95 height 46
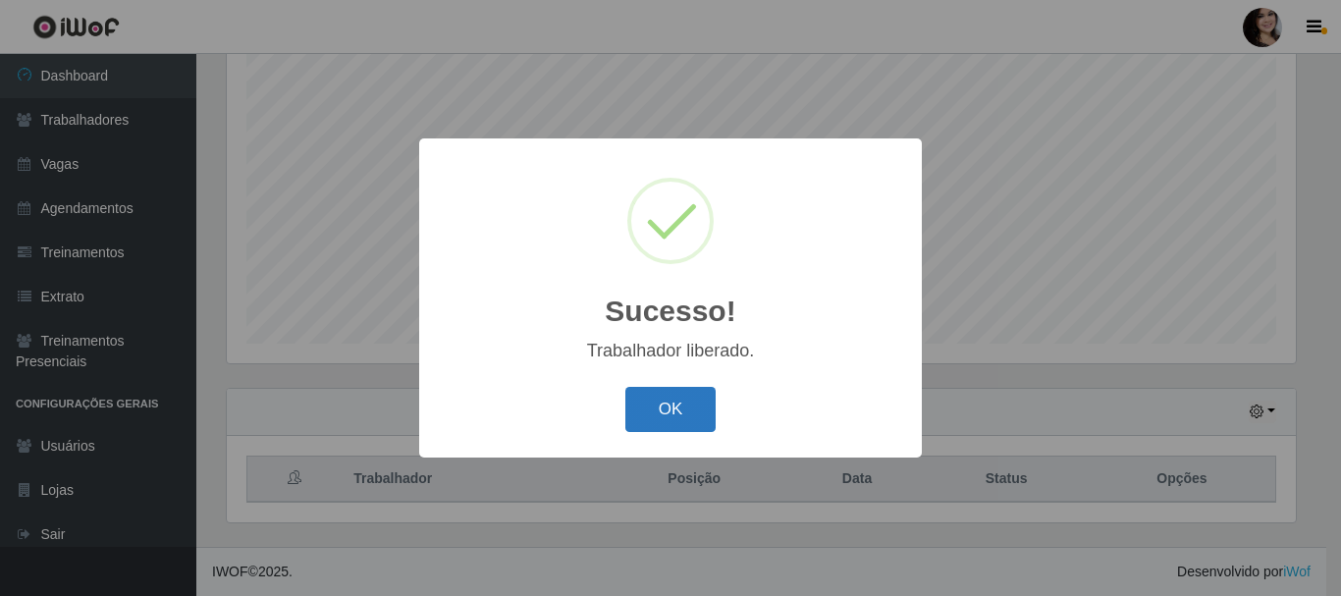
click at [679, 406] on button "OK" at bounding box center [670, 410] width 91 height 46
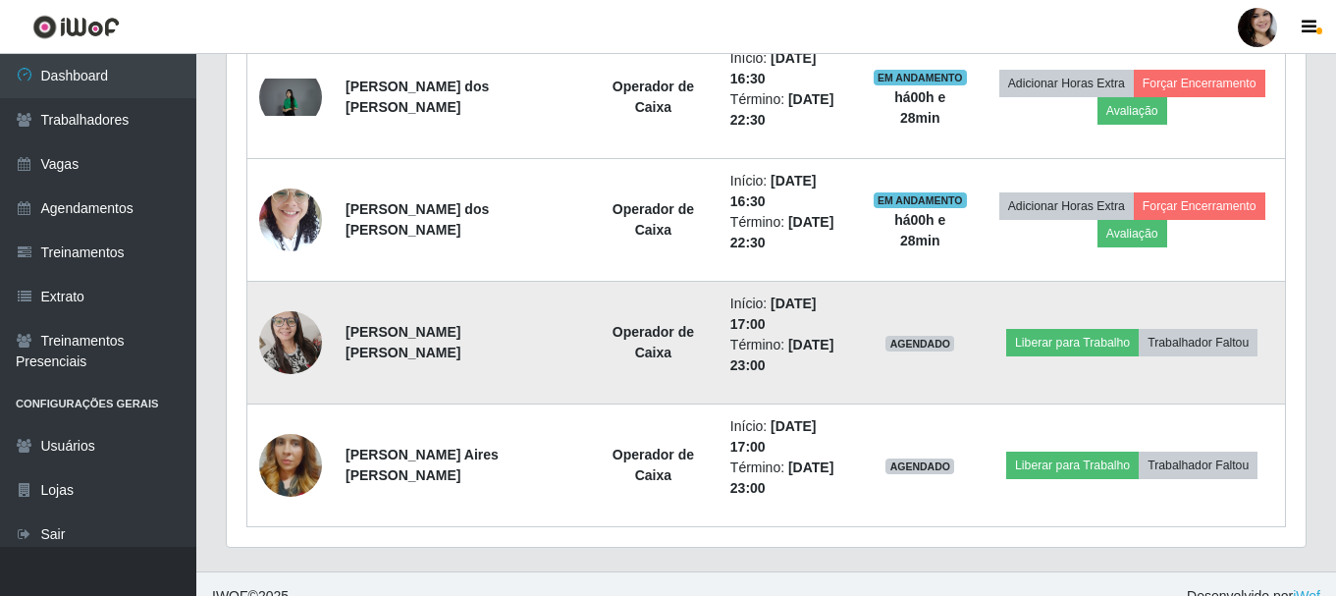
scroll to position [972, 0]
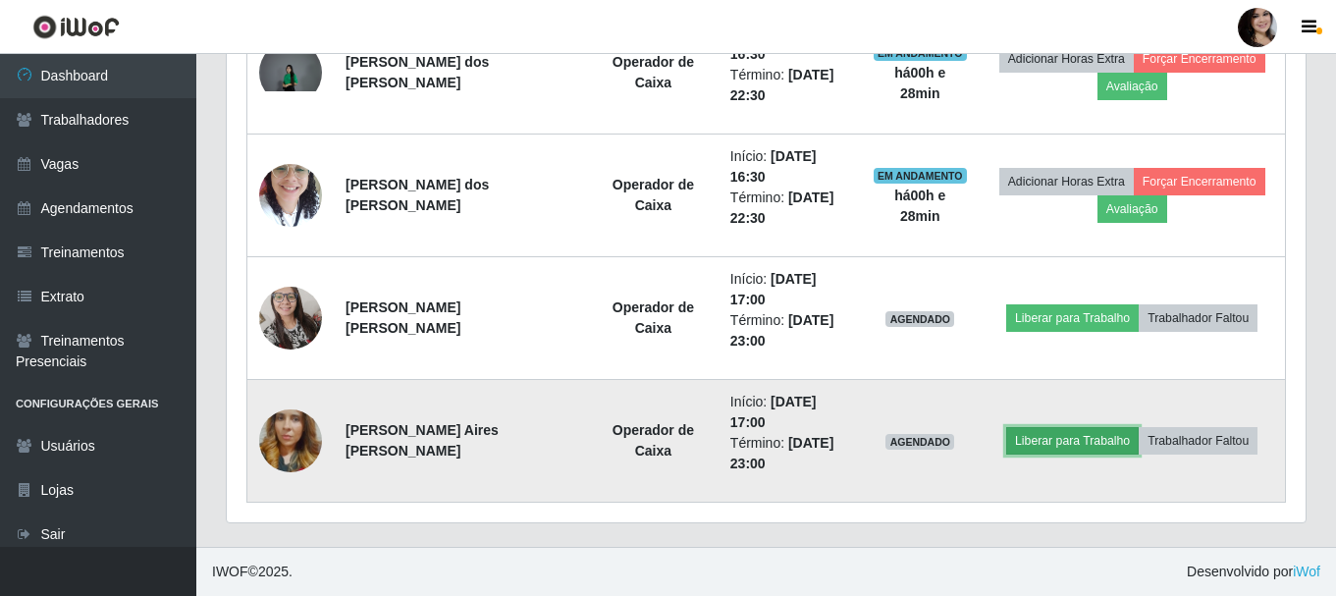
click at [1072, 434] on button "Liberar para Trabalho" at bounding box center [1072, 440] width 133 height 27
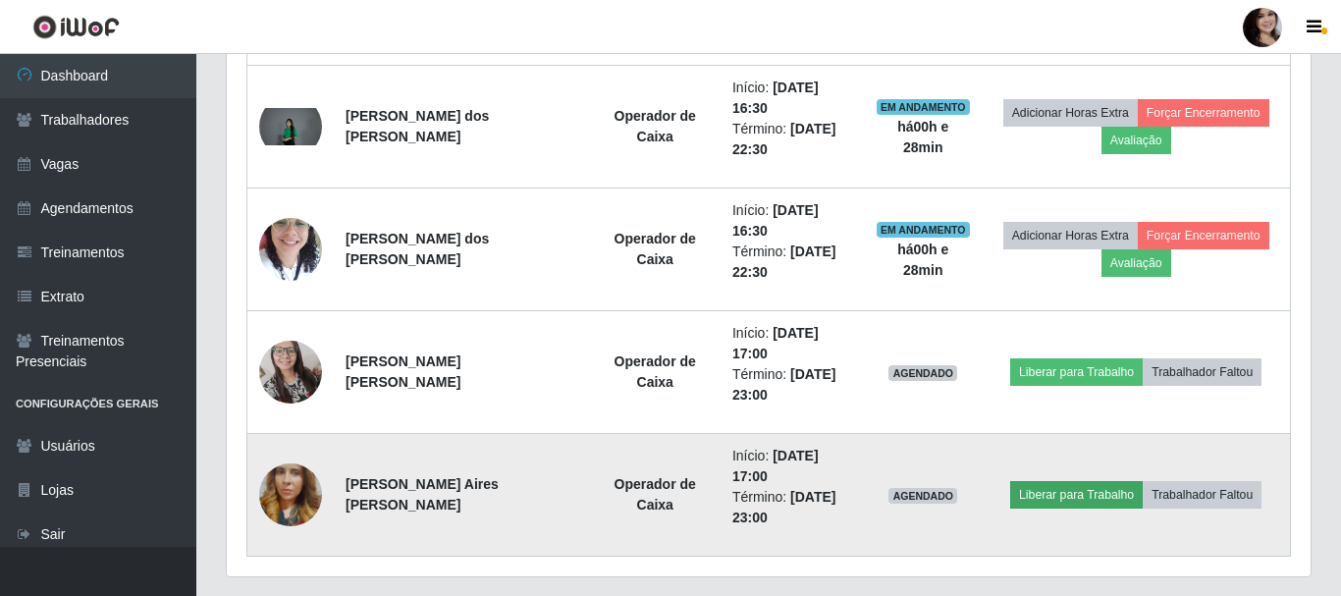
scroll to position [407, 1069]
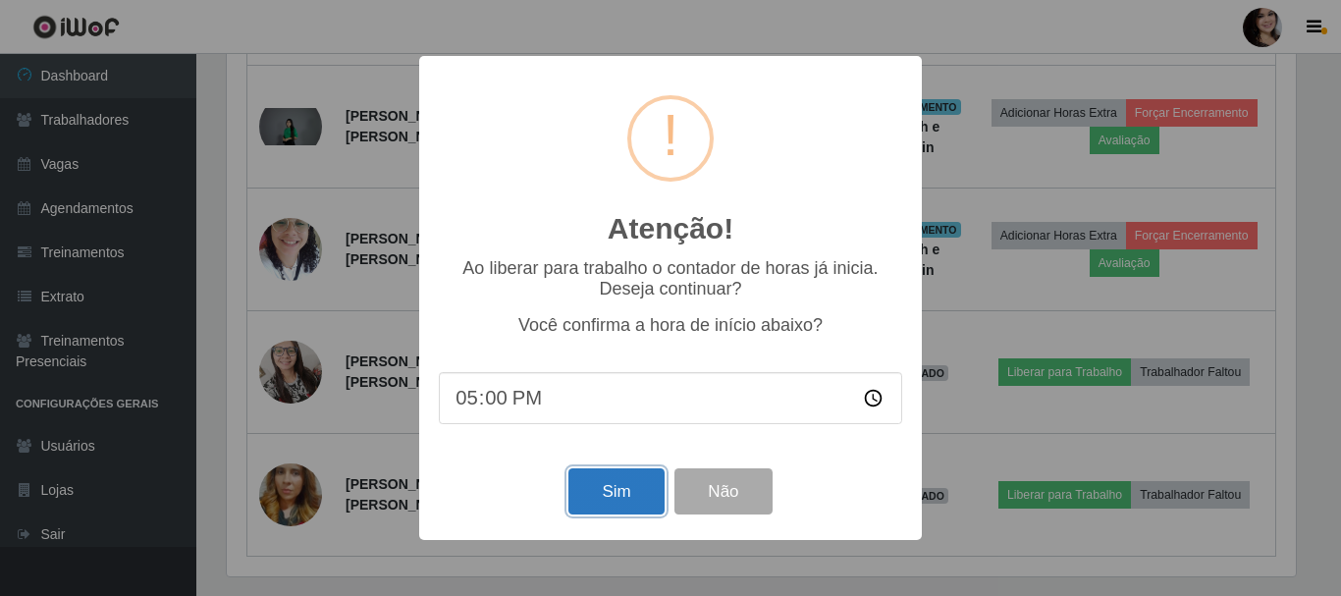
click at [586, 498] on button "Sim" at bounding box center [615, 491] width 95 height 46
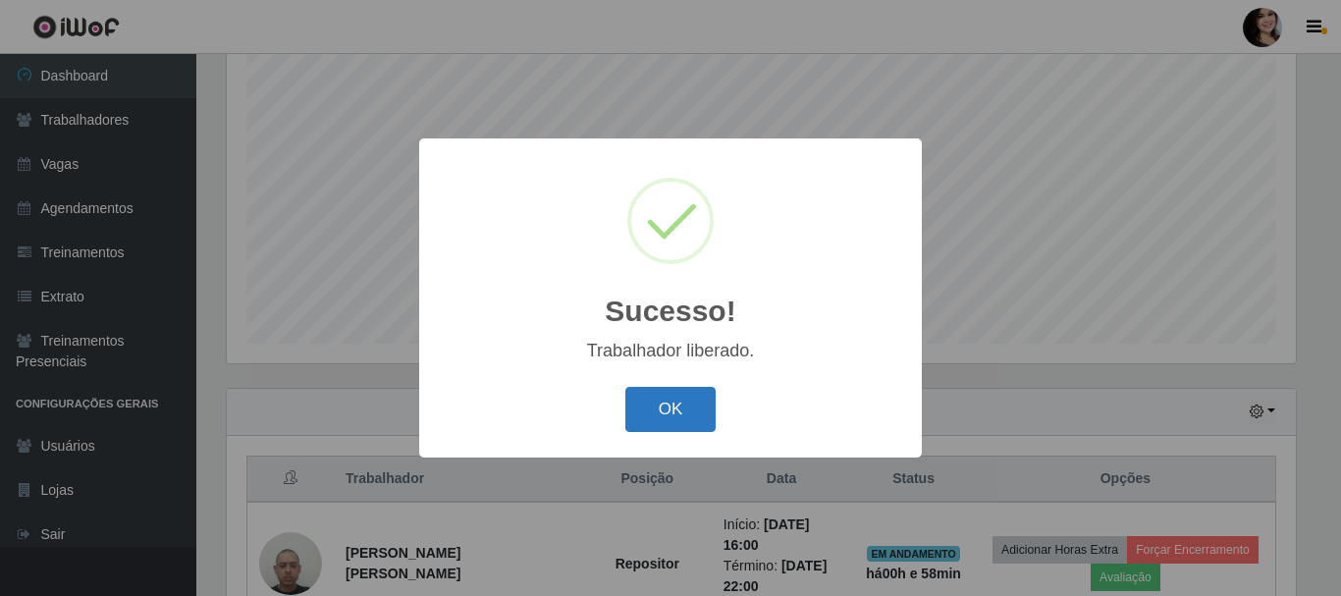
click at [671, 429] on button "OK" at bounding box center [670, 410] width 91 height 46
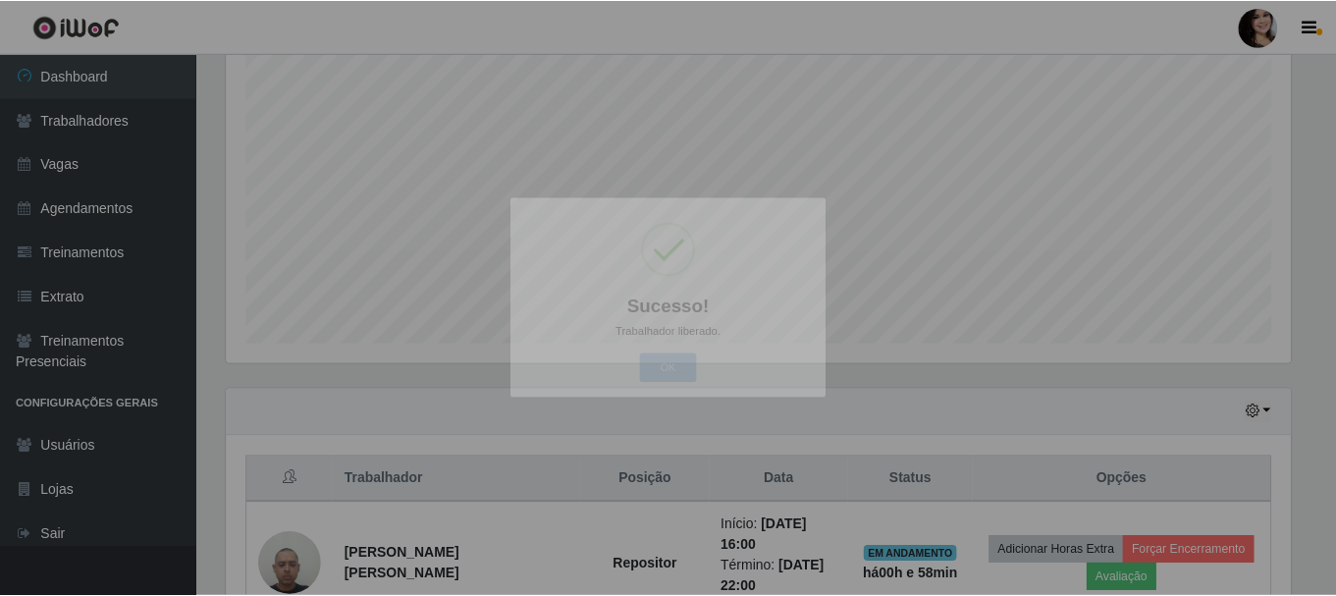
scroll to position [407, 1079]
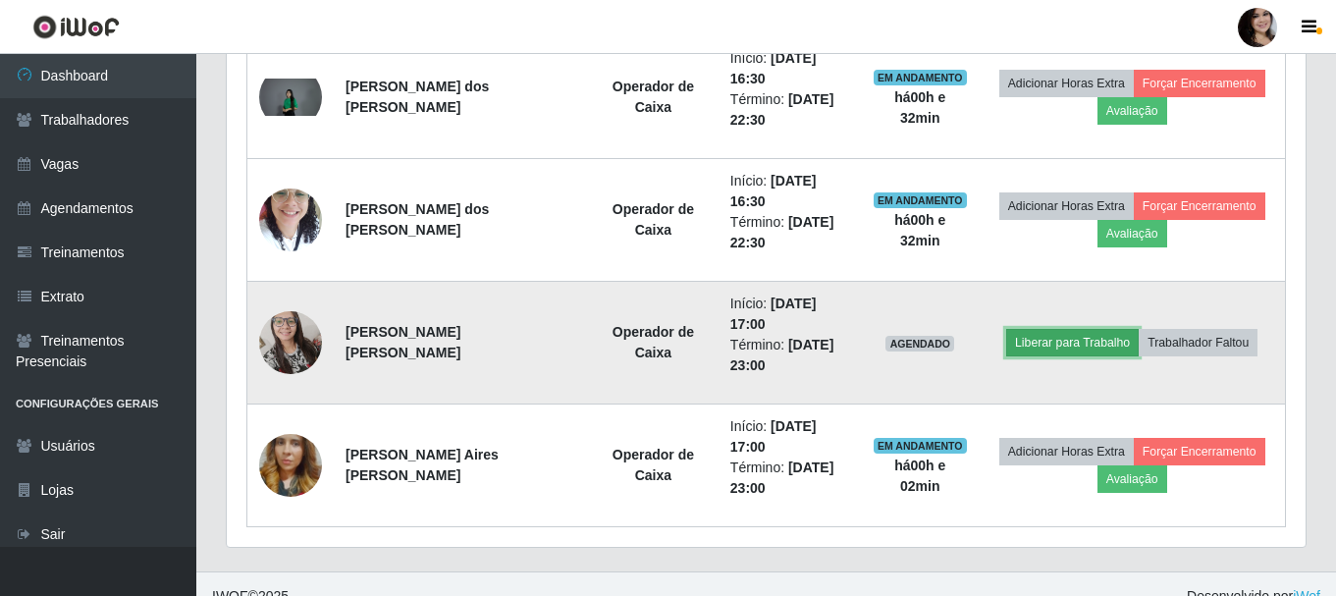
click at [1085, 350] on button "Liberar para Trabalho" at bounding box center [1072, 342] width 133 height 27
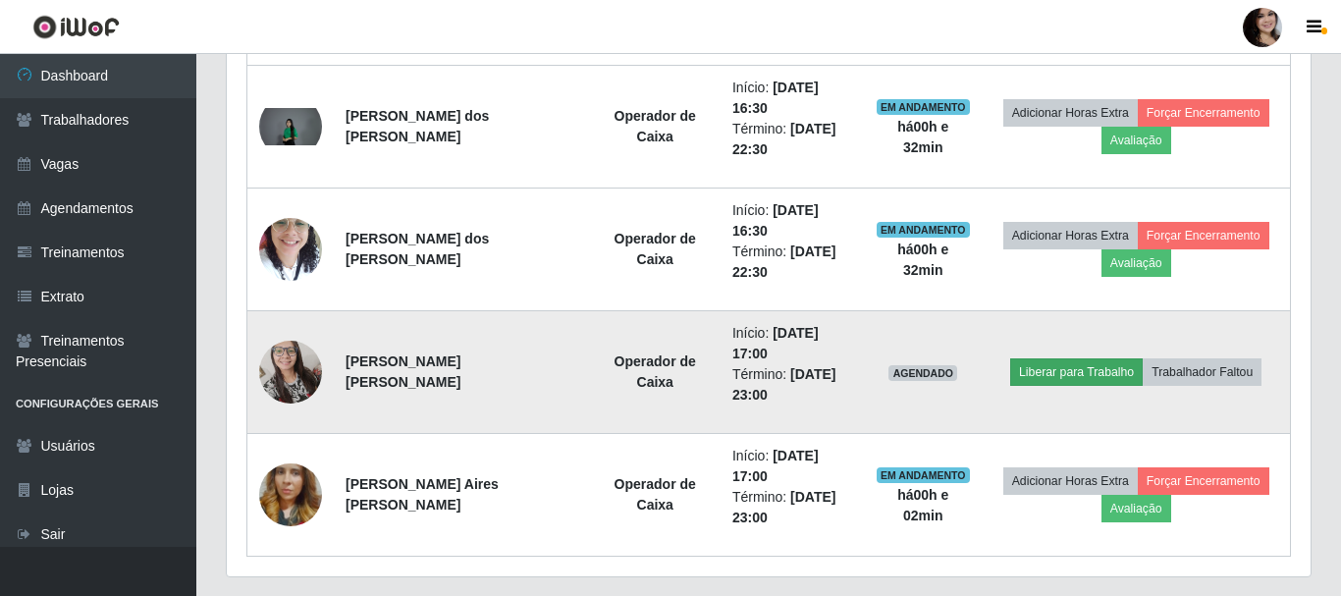
scroll to position [407, 1069]
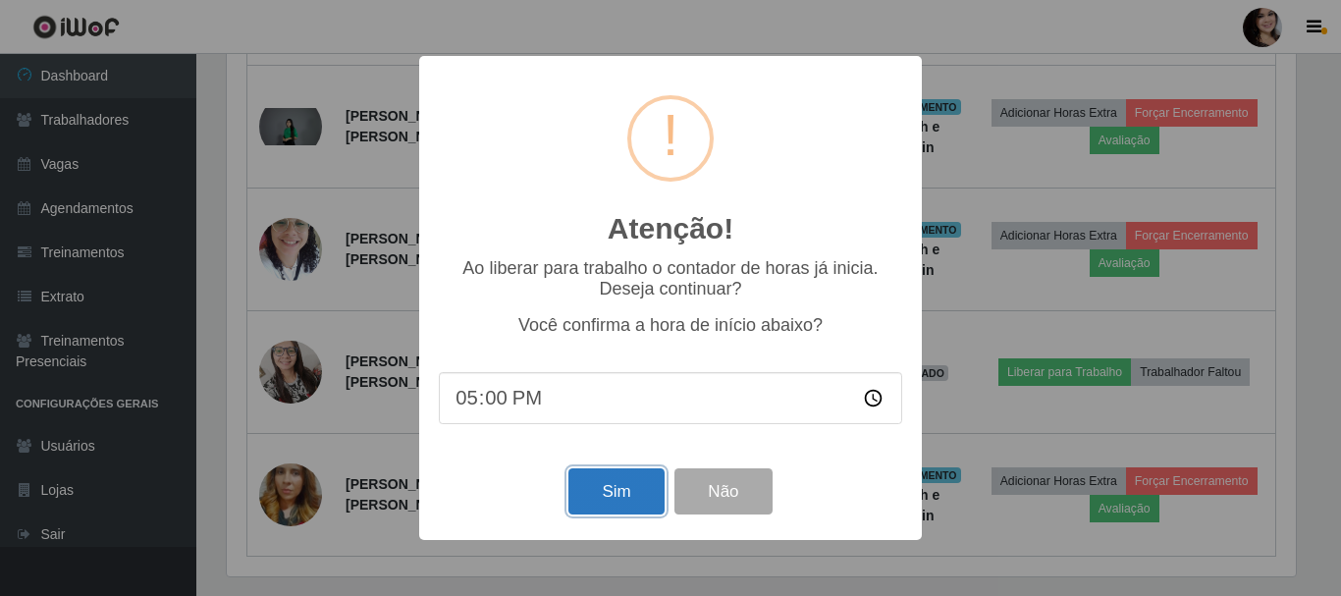
click at [618, 486] on button "Sim" at bounding box center [615, 491] width 95 height 46
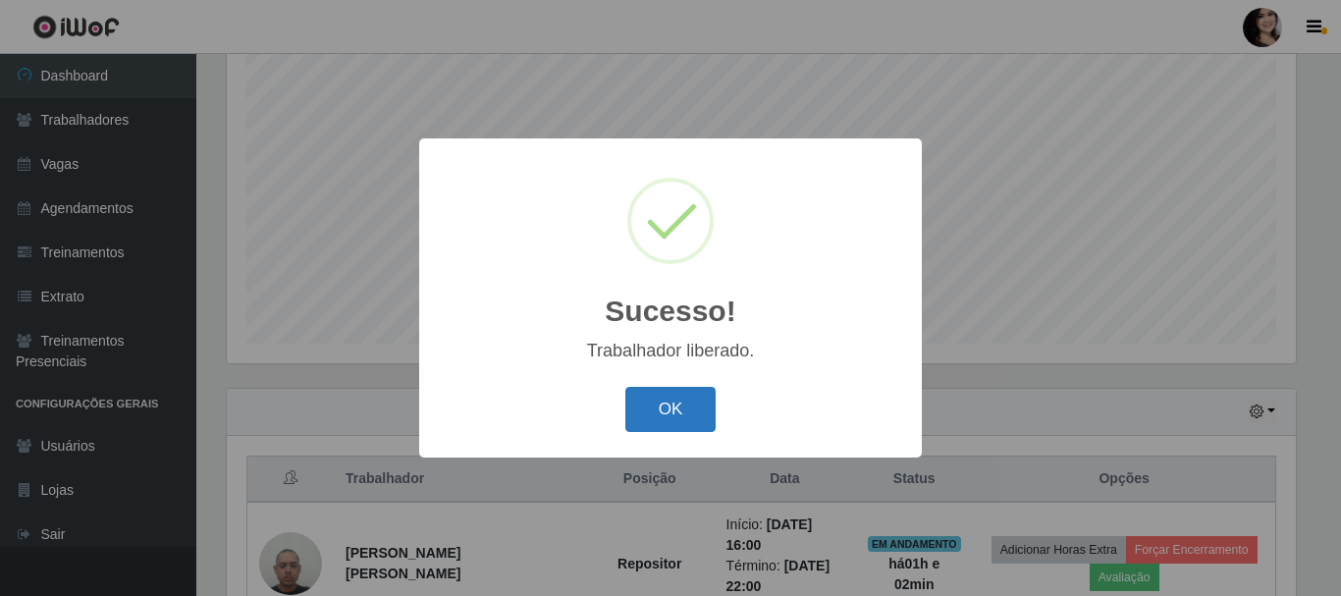
click at [657, 422] on button "OK" at bounding box center [670, 410] width 91 height 46
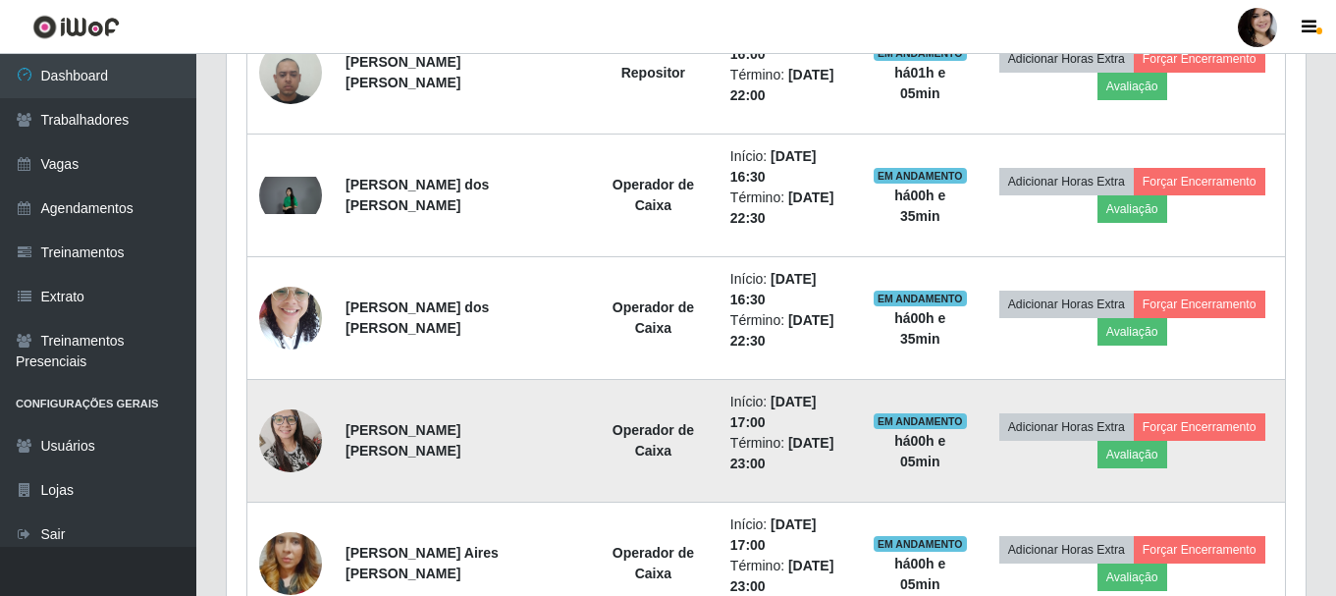
scroll to position [947, 0]
